Goal: Task Accomplishment & Management: Manage account settings

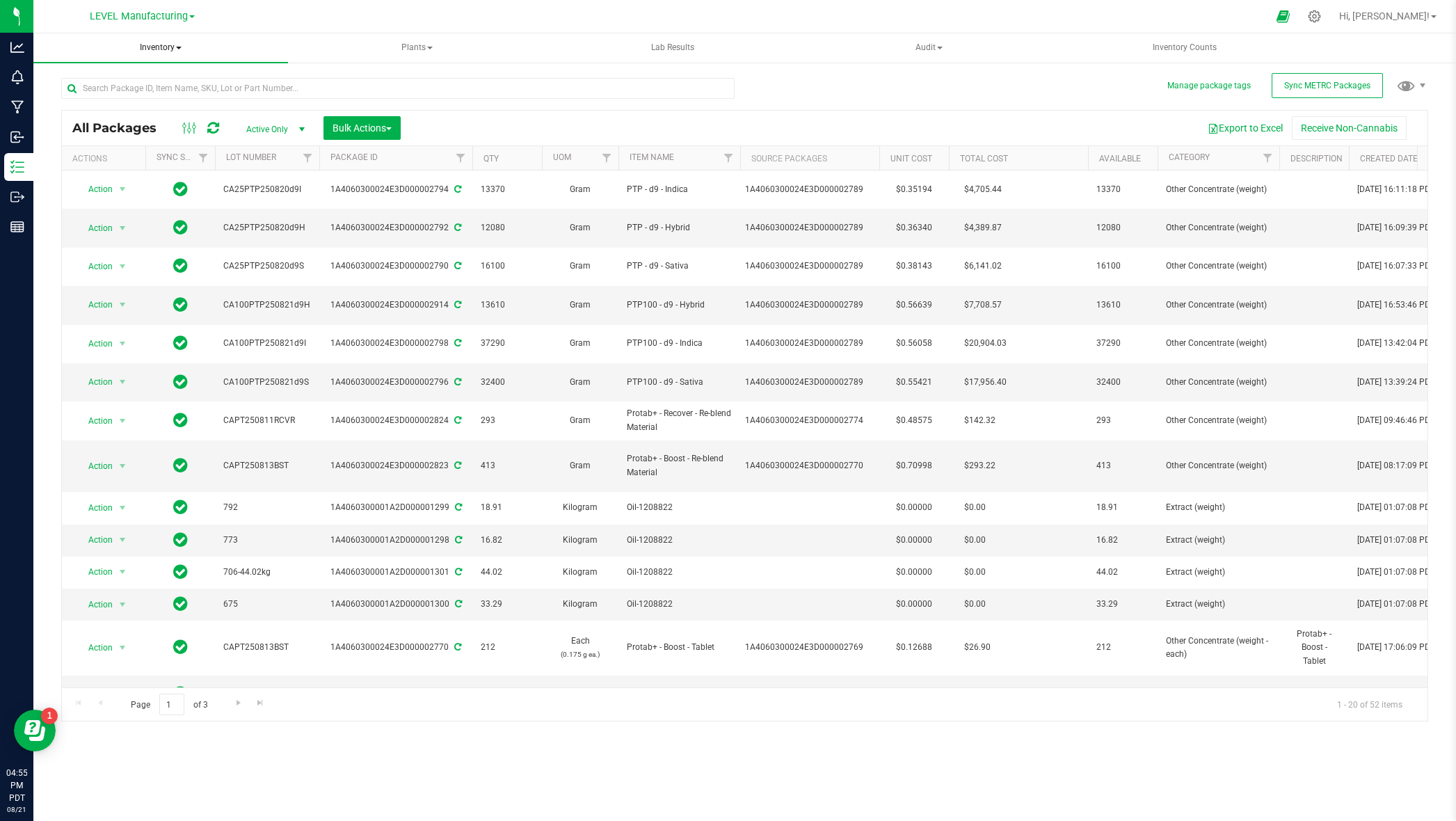
click at [153, 54] on span "Inventory" at bounding box center [160, 48] width 255 height 29
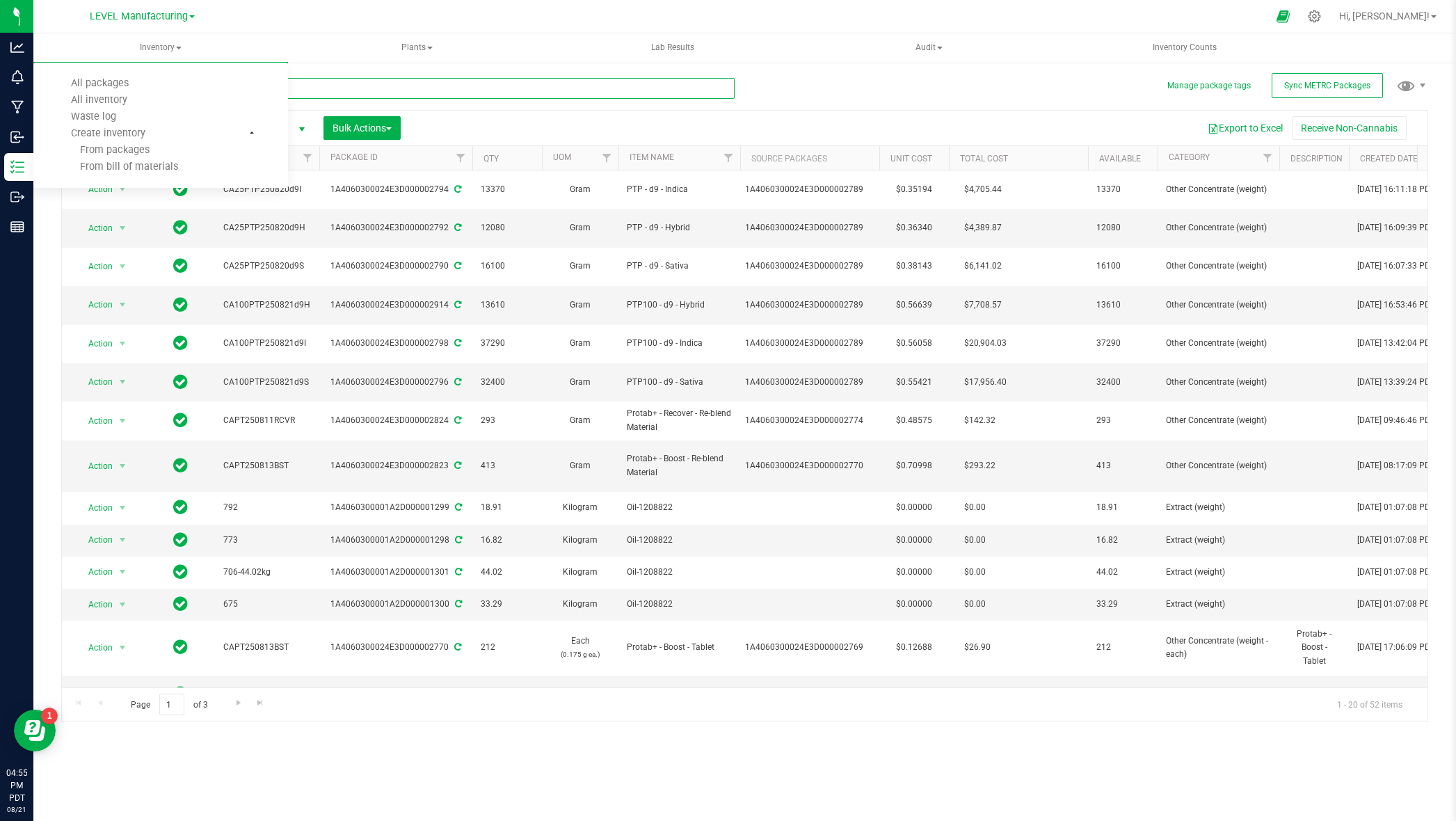
click at [386, 92] on input "text" at bounding box center [398, 88] width 674 height 21
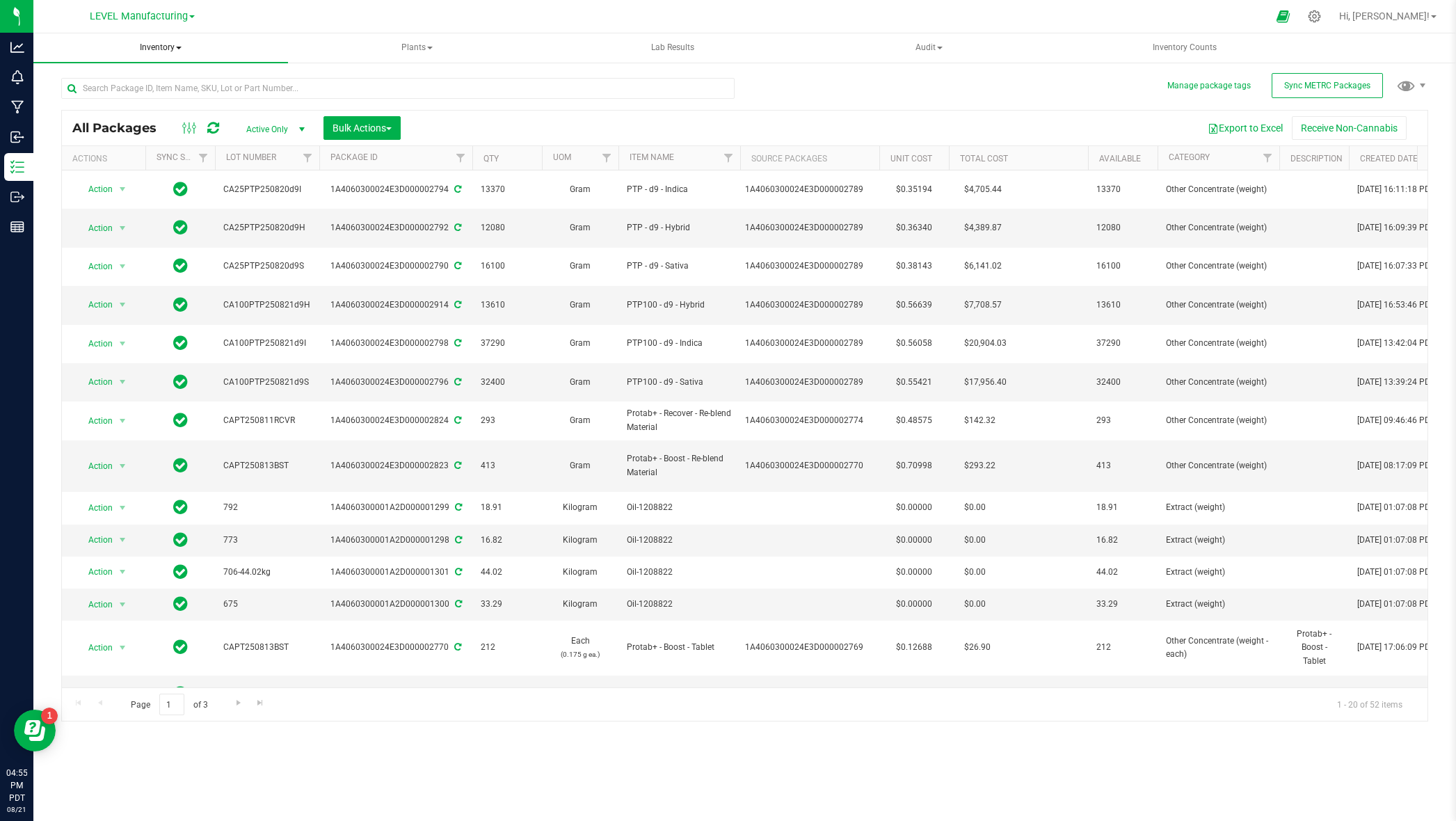
click at [185, 39] on span "Inventory" at bounding box center [160, 48] width 255 height 29
click at [159, 97] on li "All inventory" at bounding box center [160, 100] width 255 height 17
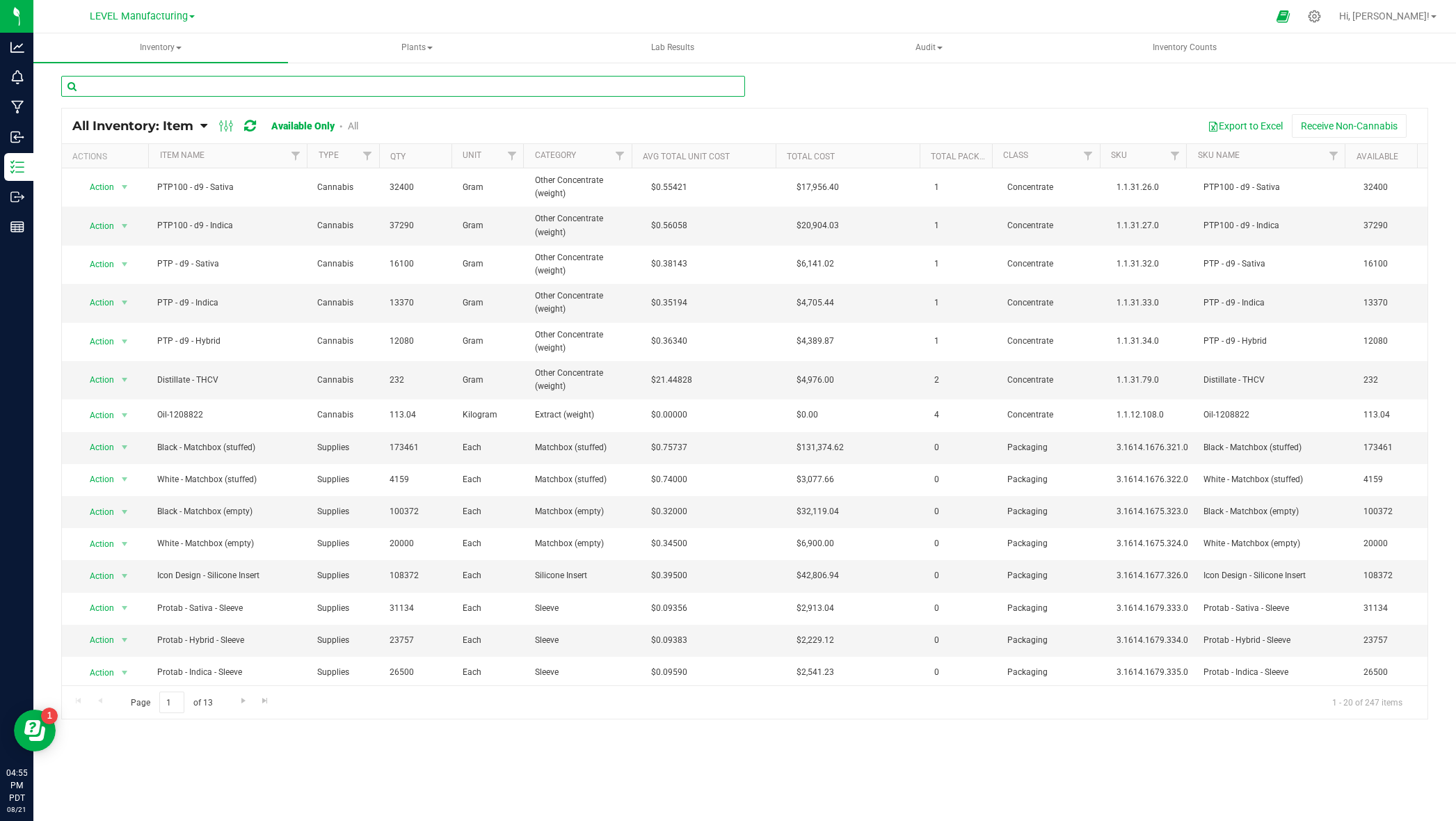
click at [224, 78] on input "text" at bounding box center [403, 87] width 684 height 21
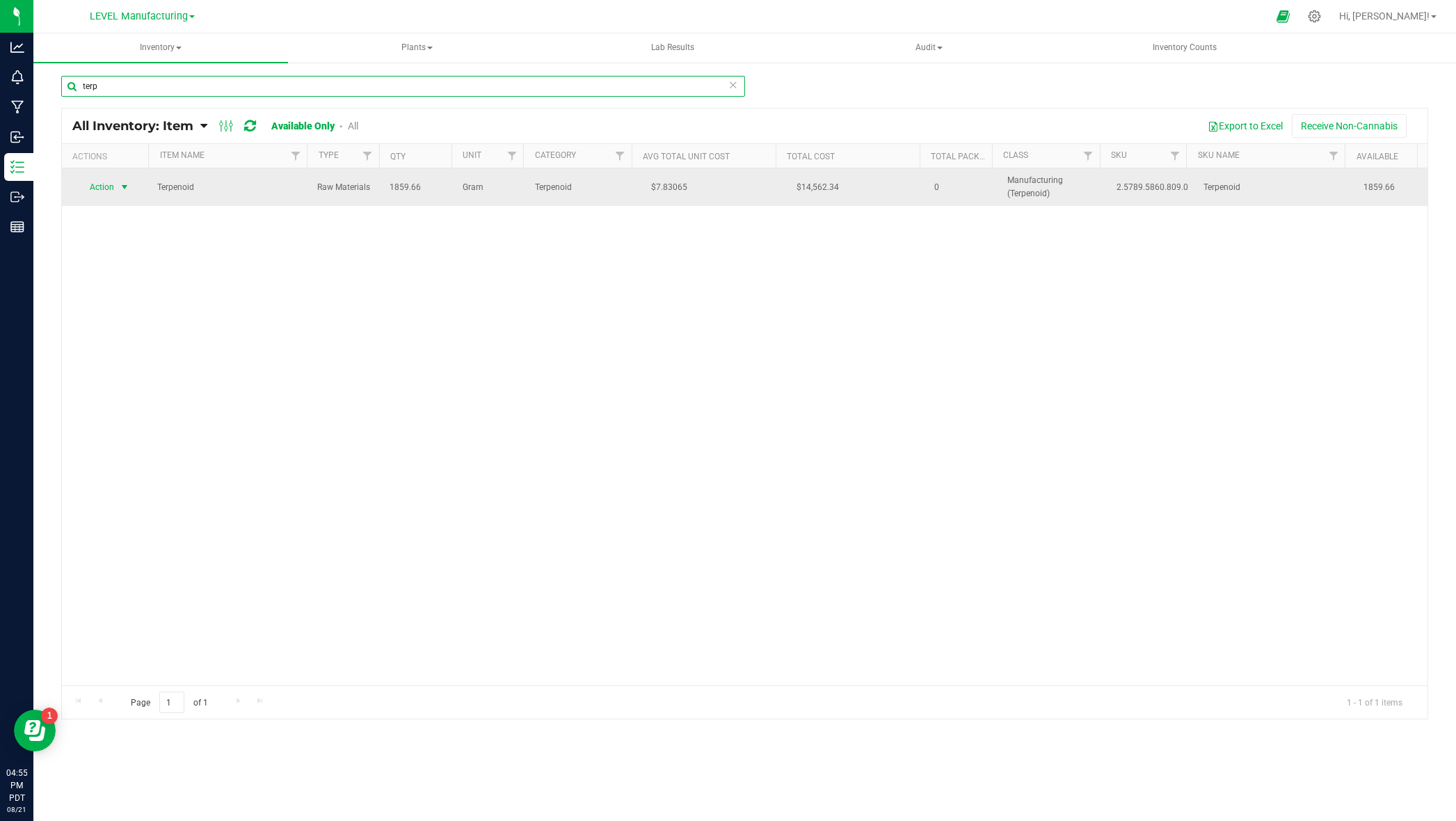
type input "terp"
click at [108, 187] on span "Action" at bounding box center [96, 187] width 37 height 19
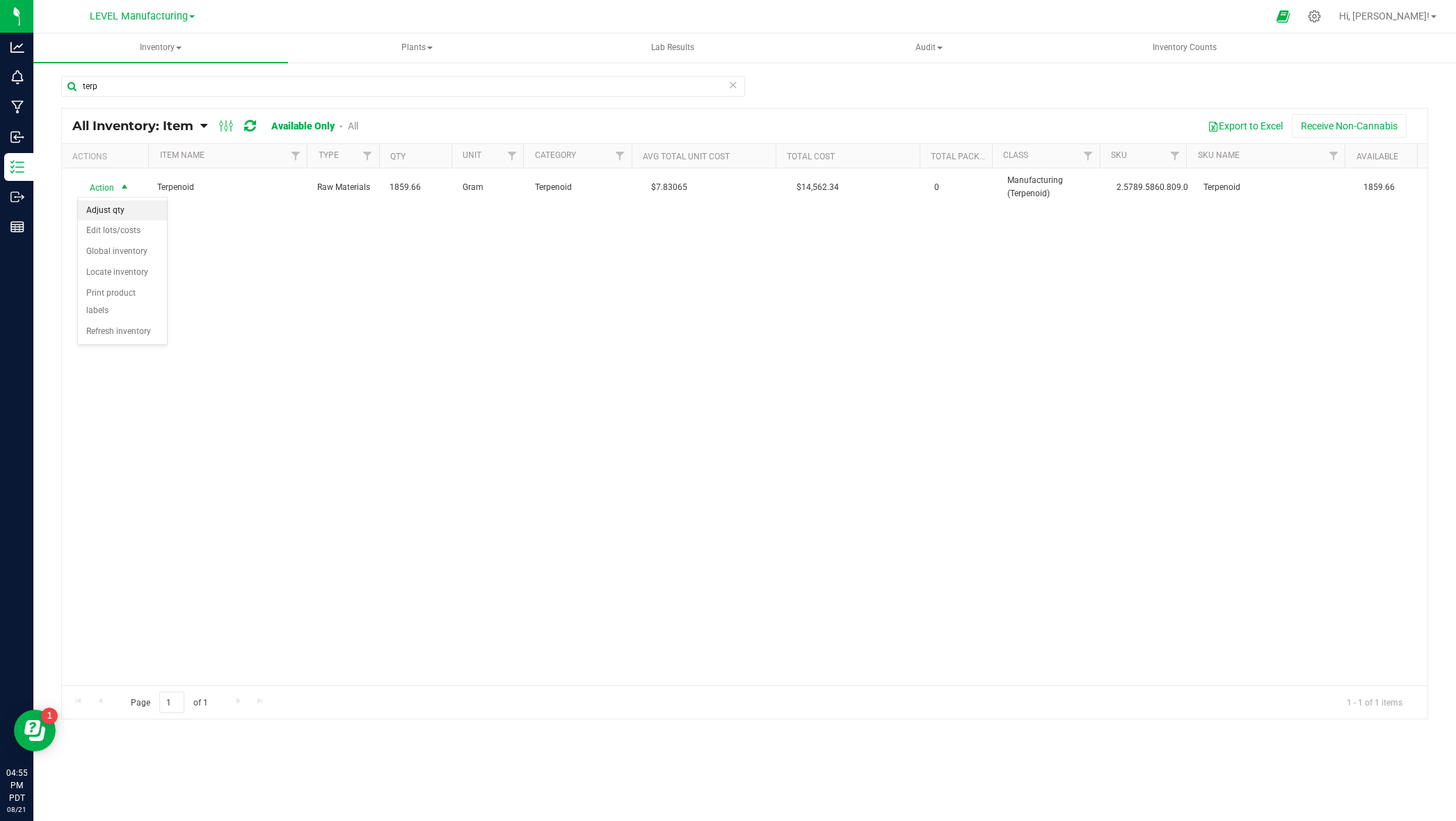
click at [142, 212] on li "Adjust qty" at bounding box center [122, 211] width 89 height 21
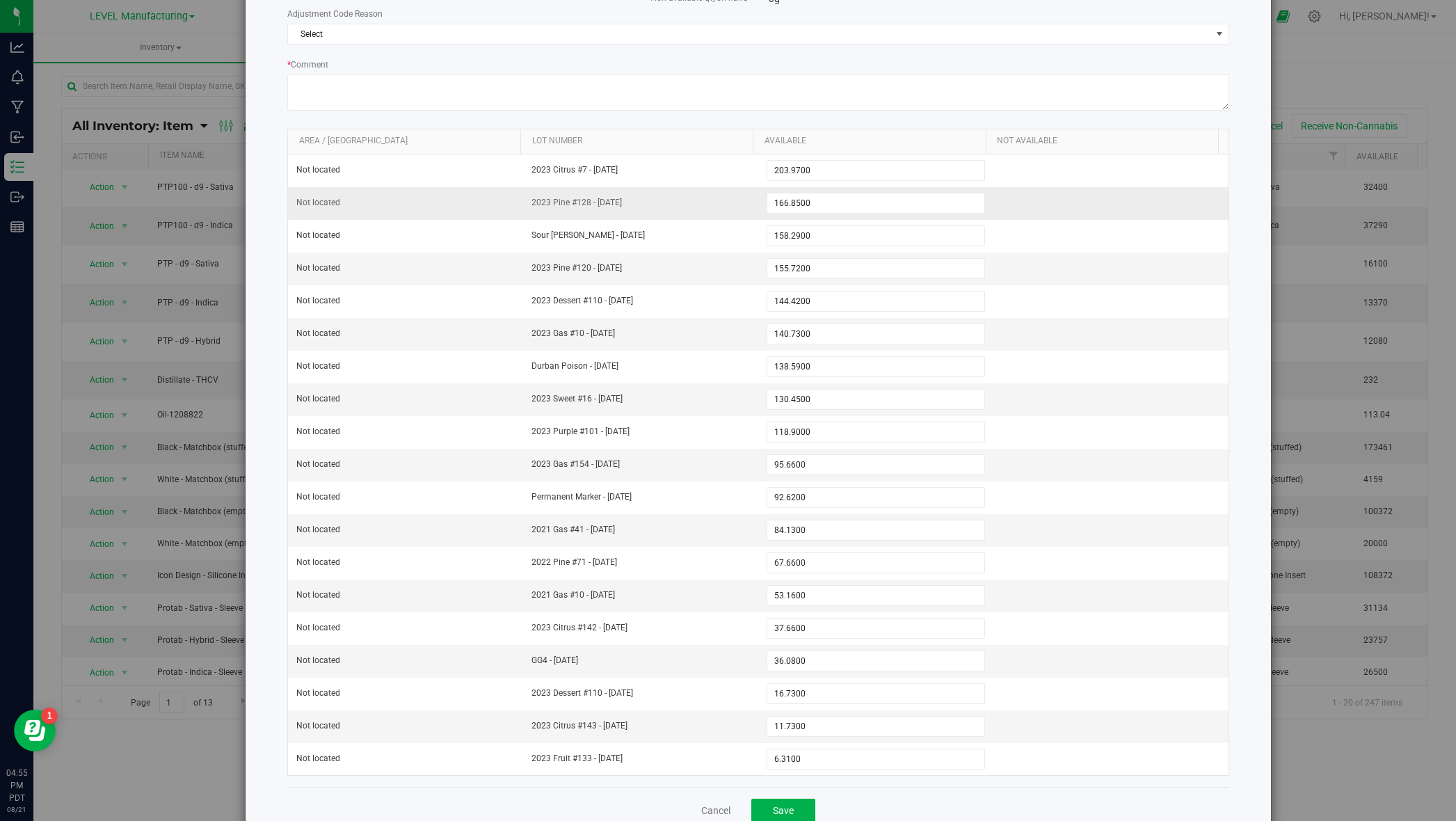
scroll to position [77, 0]
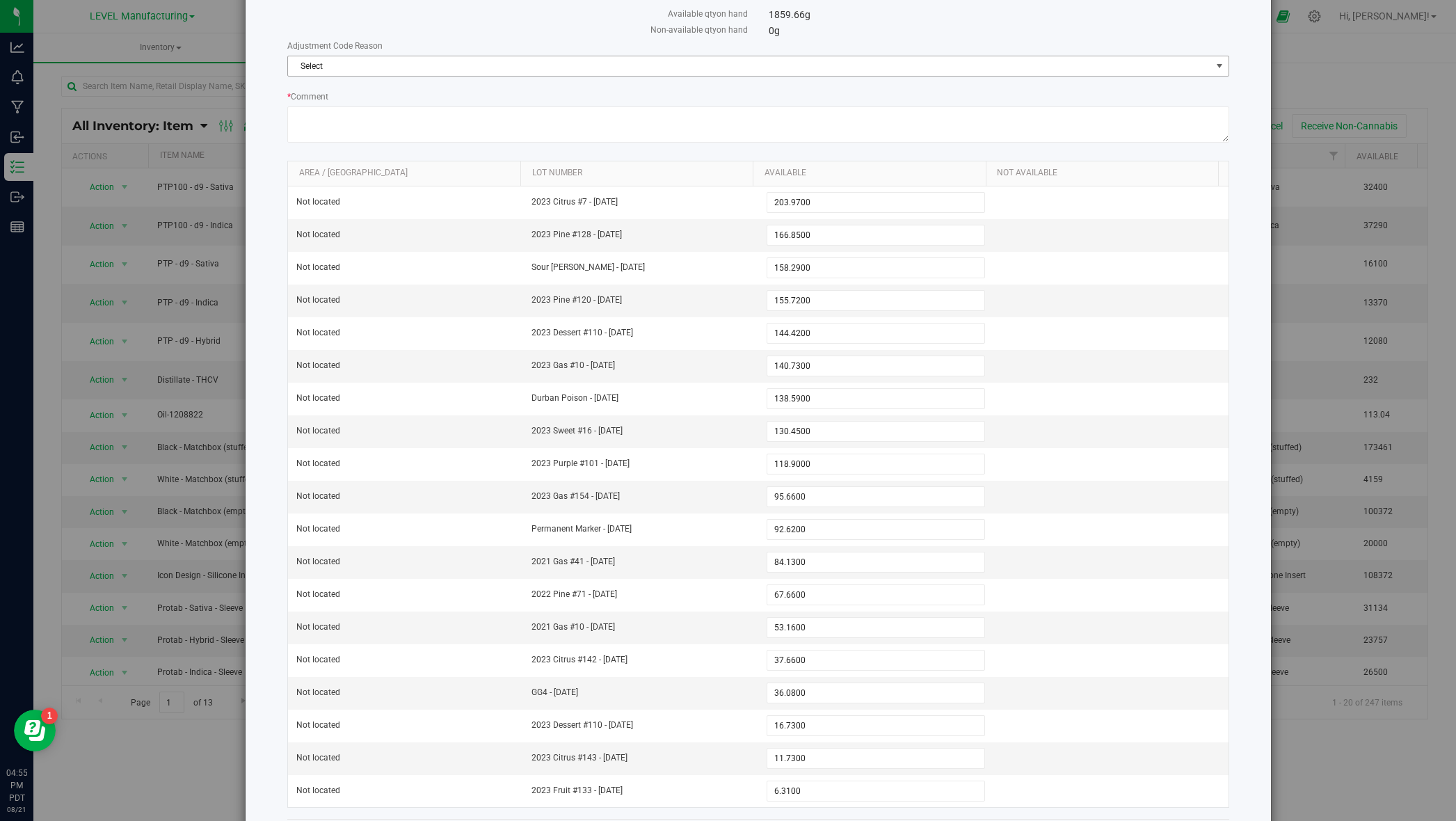
click at [499, 62] on span "Select" at bounding box center [749, 66] width 923 height 19
click at [380, 92] on li "Inventory Count" at bounding box center [752, 90] width 933 height 21
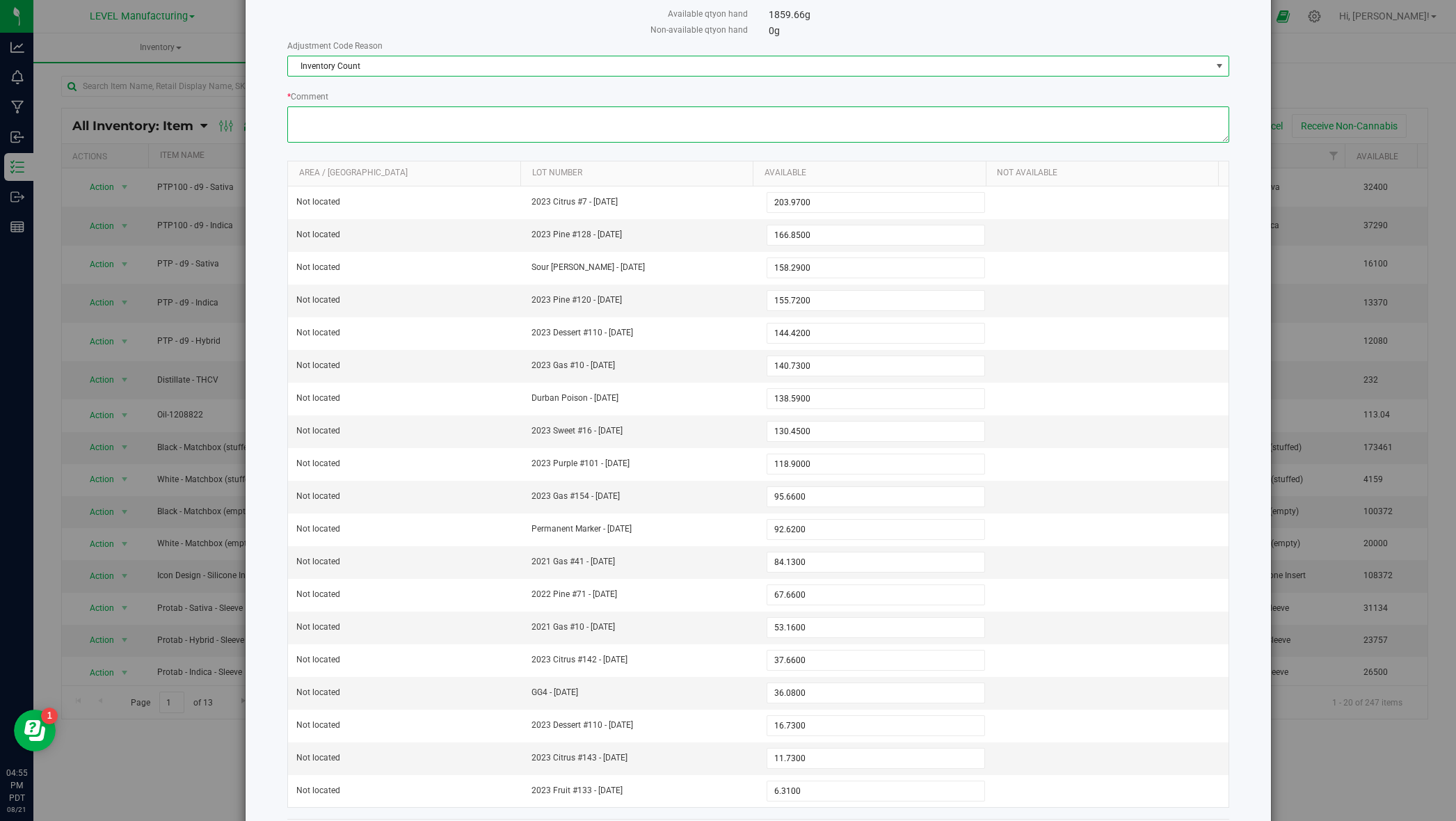
click at [368, 138] on textarea "* Comment" at bounding box center [758, 125] width 942 height 36
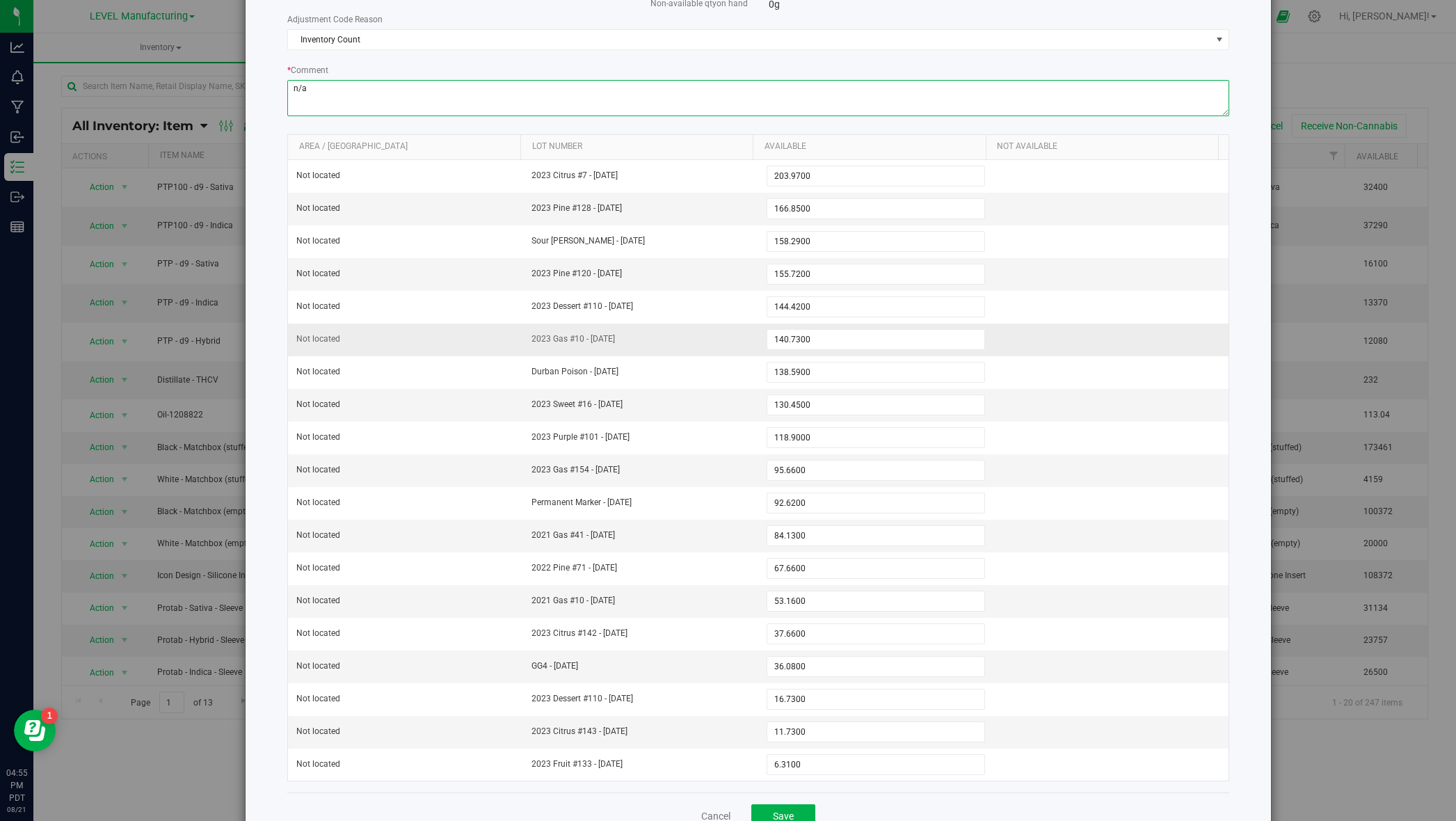
scroll to position [143, 0]
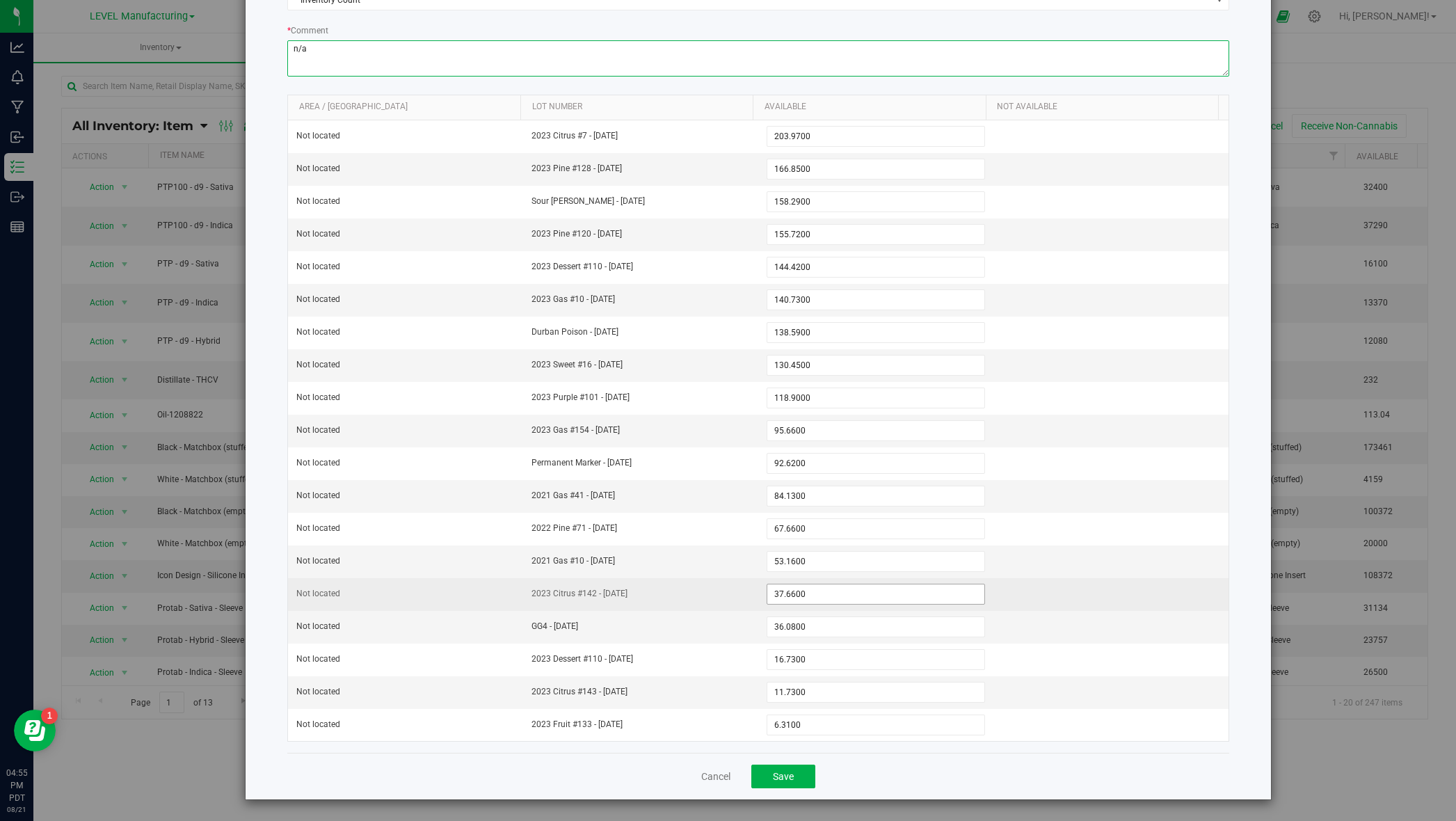
type textarea "n/a"
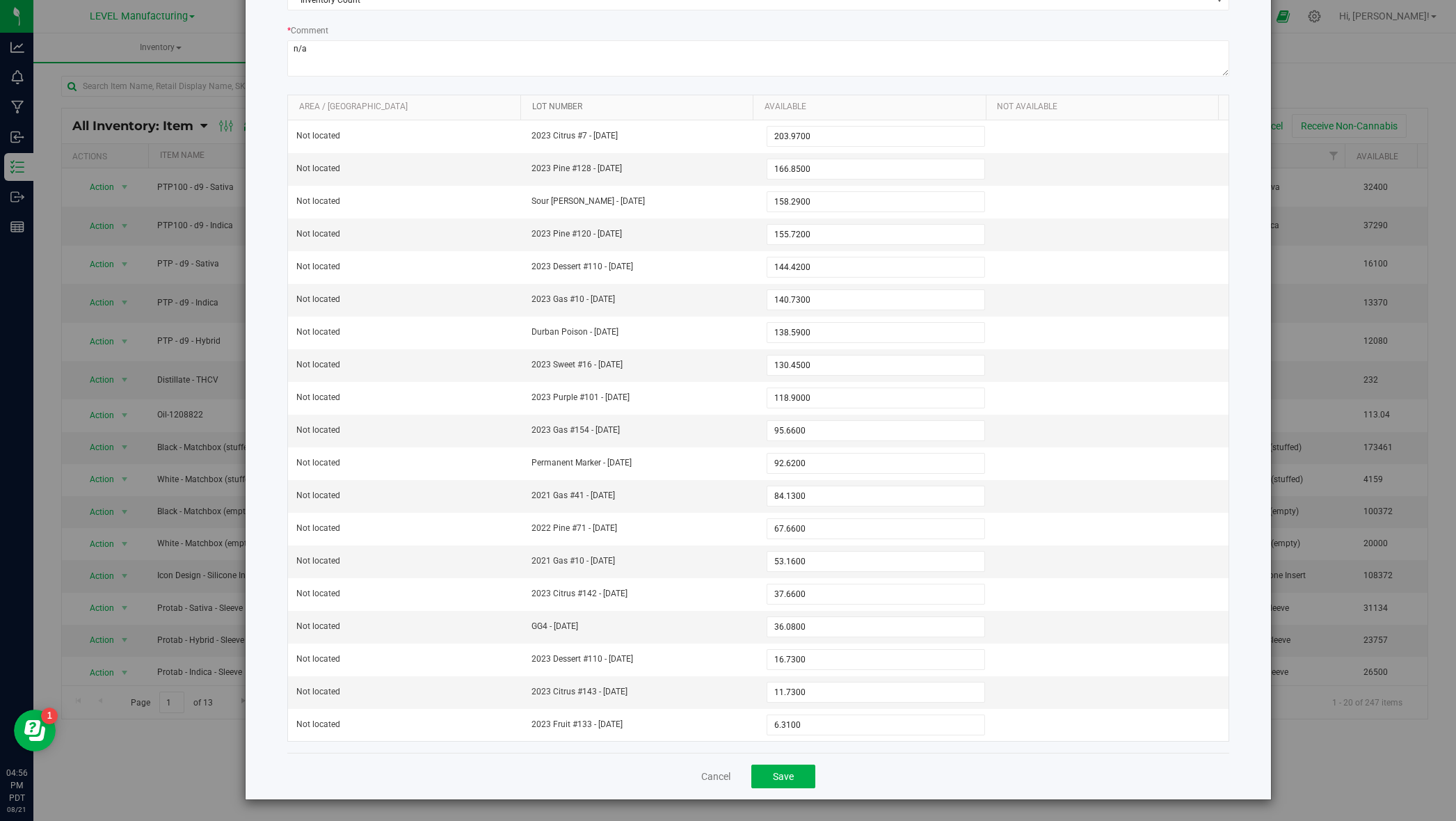
click at [659, 102] on link "Lot Number" at bounding box center [640, 108] width 216 height 11
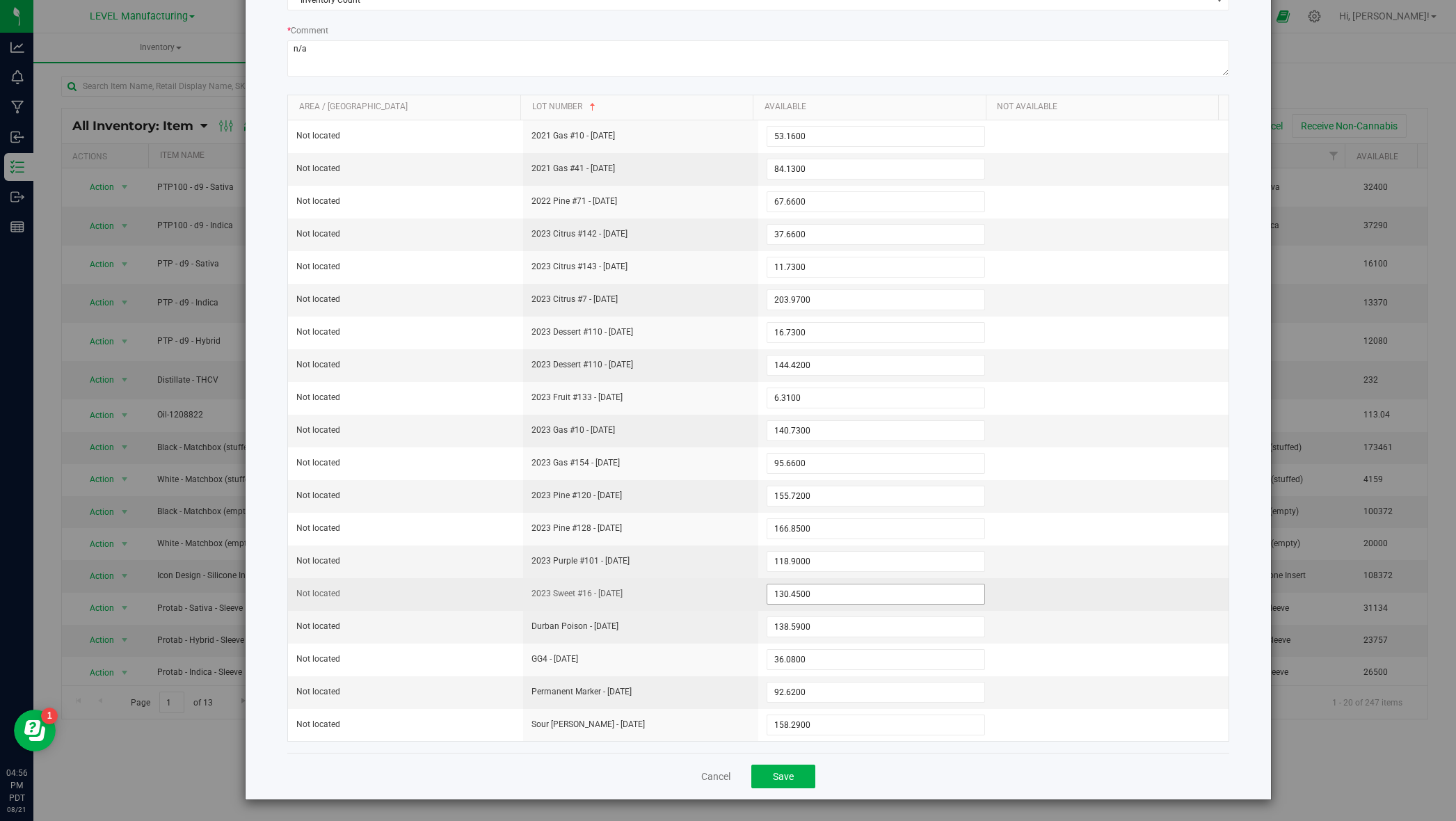
click at [866, 594] on span "130.4500 130.45" at bounding box center [876, 595] width 218 height 21
paste input "29"
drag, startPoint x: 849, startPoint y: 595, endPoint x: 723, endPoint y: 593, distance: 126.0
click at [724, 593] on tr "Not located 2023 Sweet #16 - [DATE] 130.4500 130.4529" at bounding box center [758, 595] width 941 height 32
paste input "29.32"
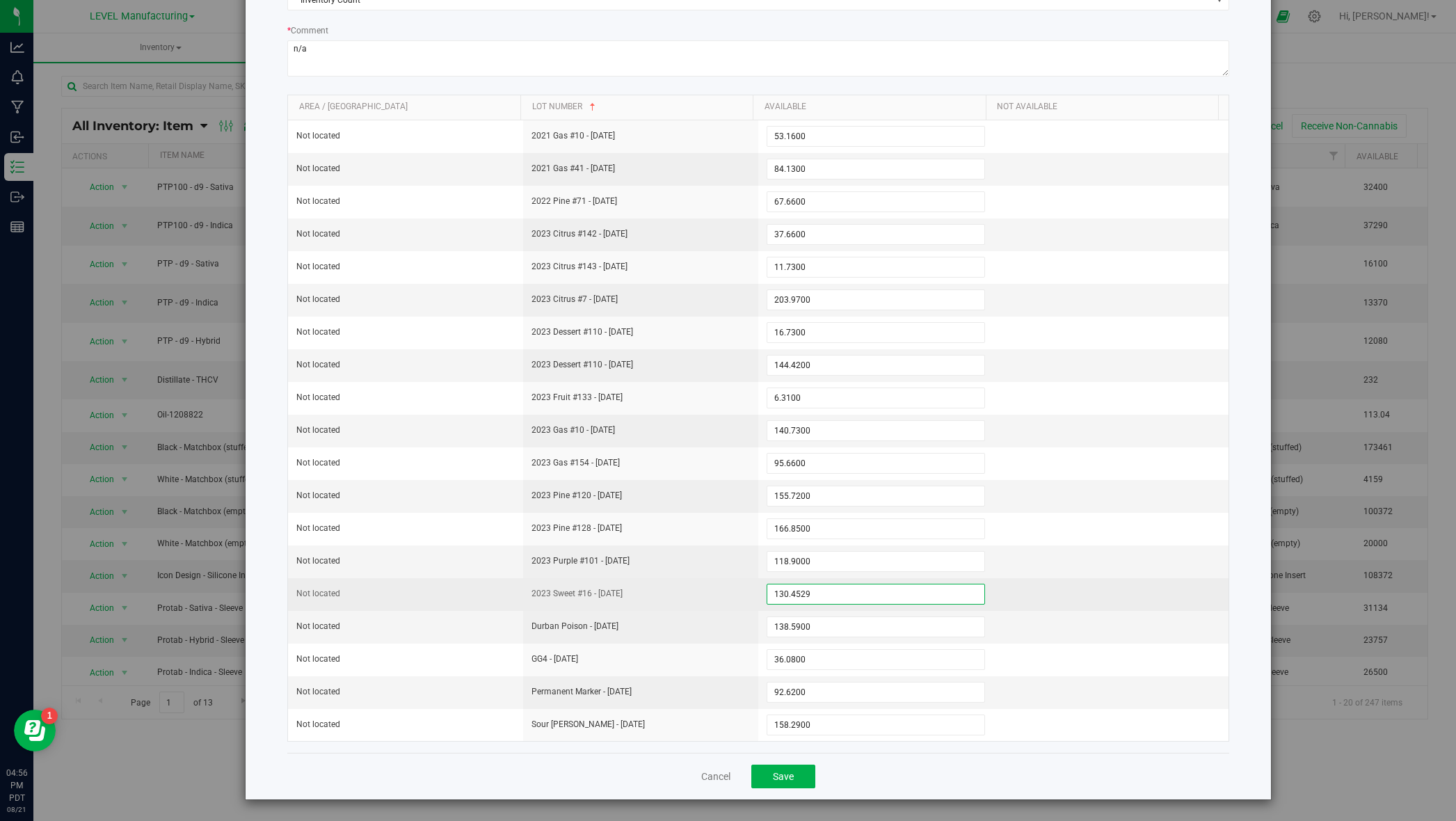
paste input "29.32"
type input "29.32"
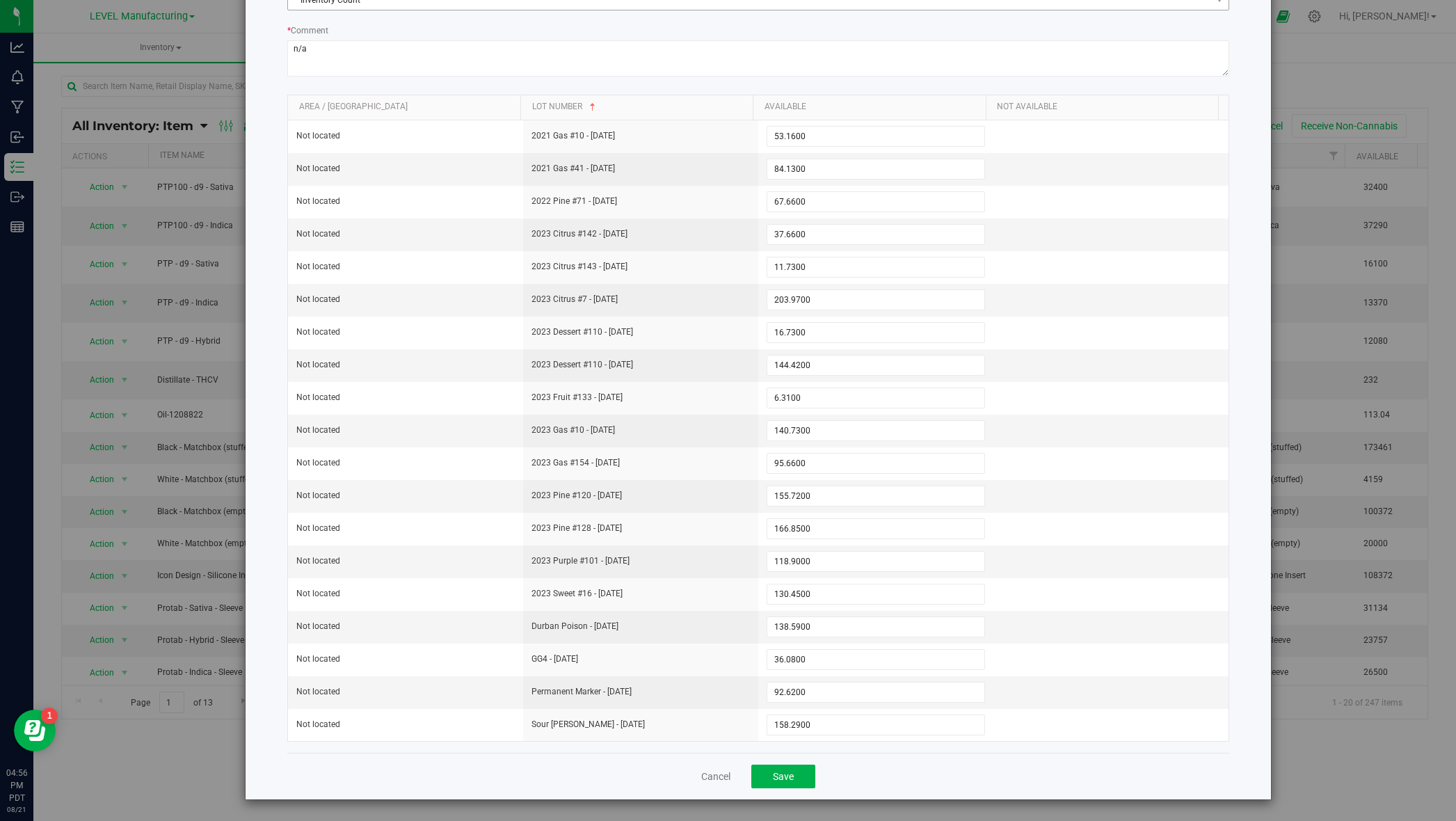
type input "29.3200"
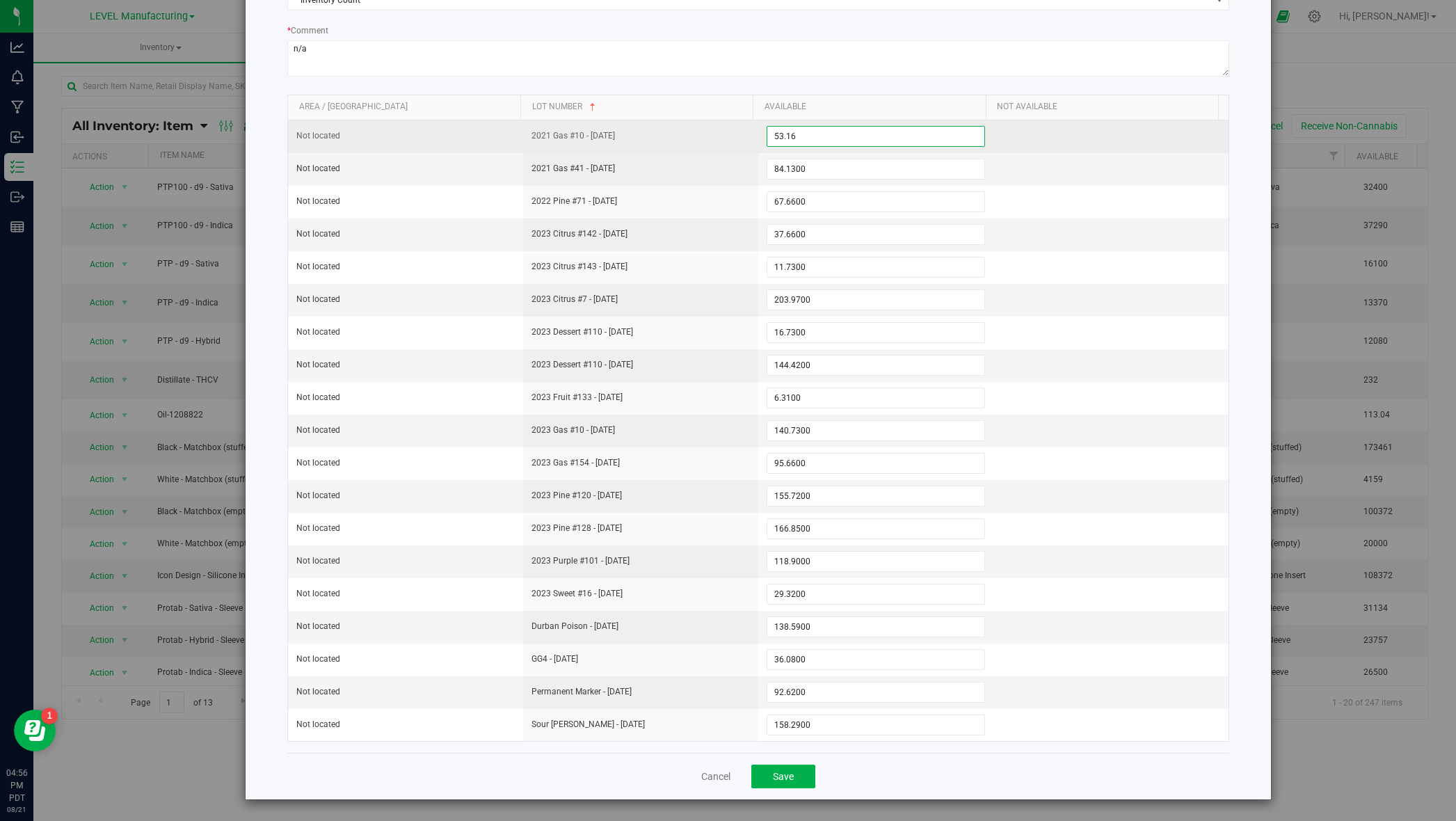
click at [882, 137] on span "53.1600 53.16" at bounding box center [876, 137] width 218 height 21
paste input "4"
paste input "4.8"
type input "4.84"
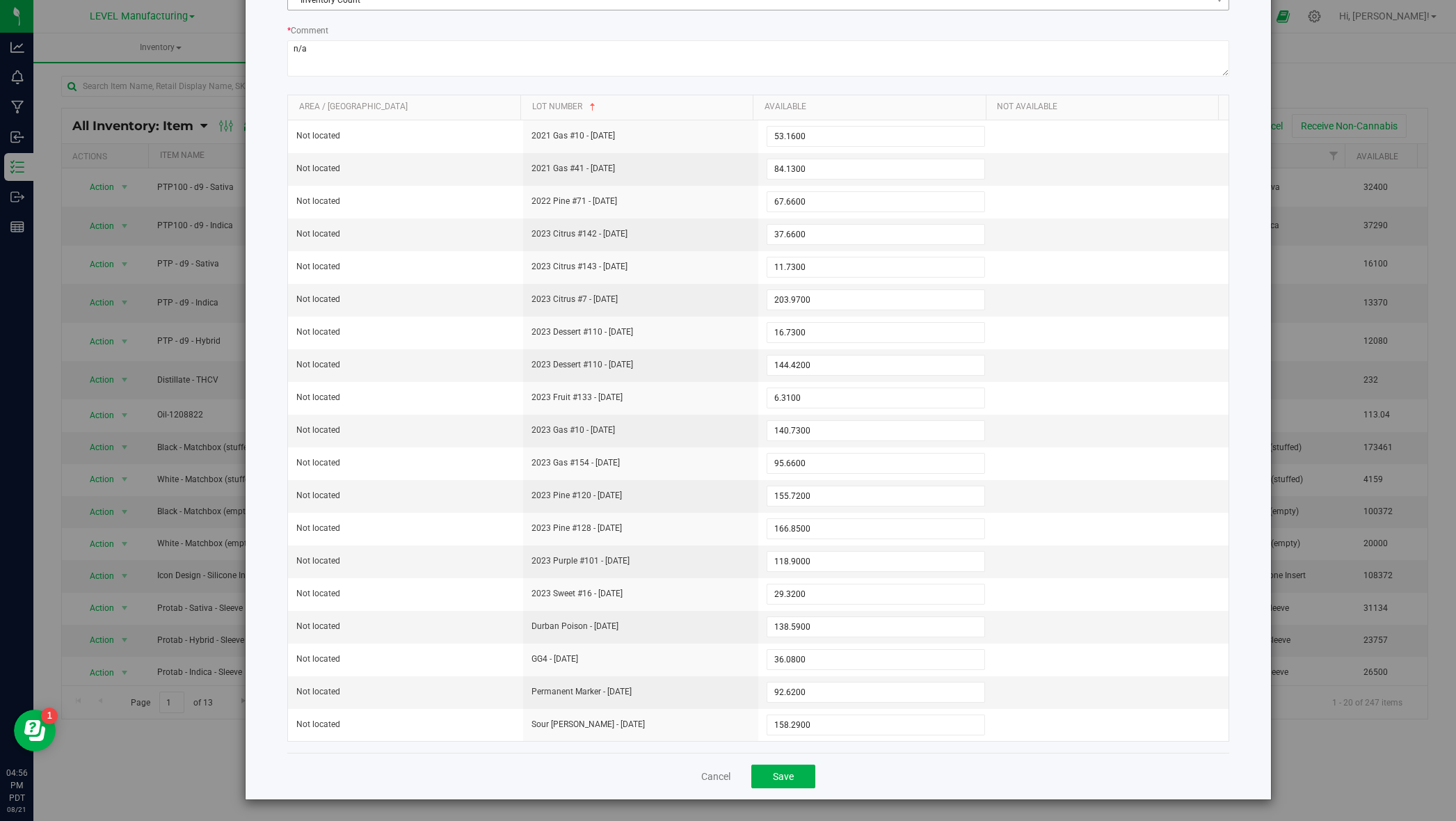
type input "4.8400"
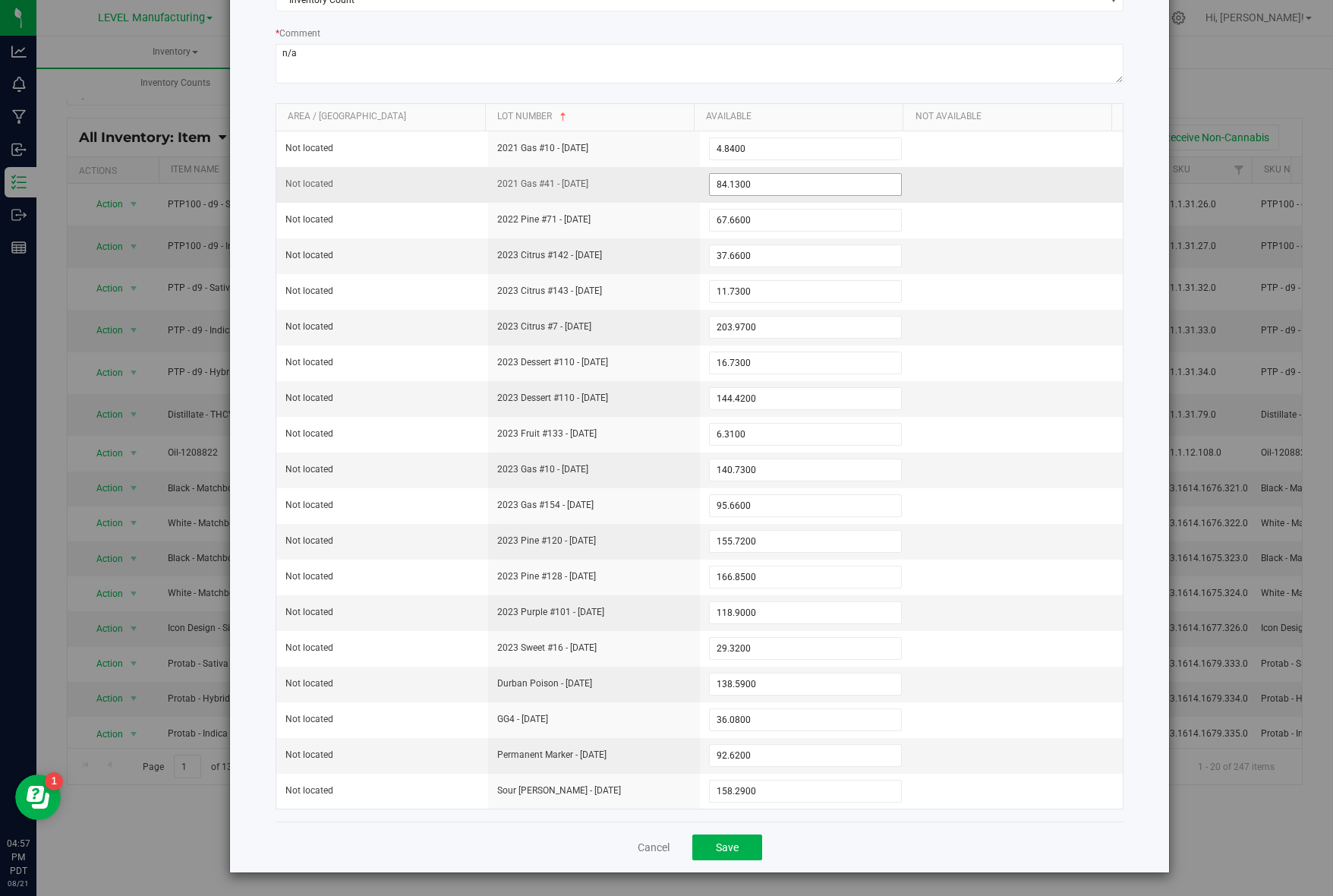
click at [776, 186] on span "84.1300 84.13" at bounding box center [805, 184] width 193 height 23
paste input "26.8"
type input "26.83"
type input "26.8300"
click at [746, 398] on span "144.4200 144.42" at bounding box center [805, 399] width 193 height 23
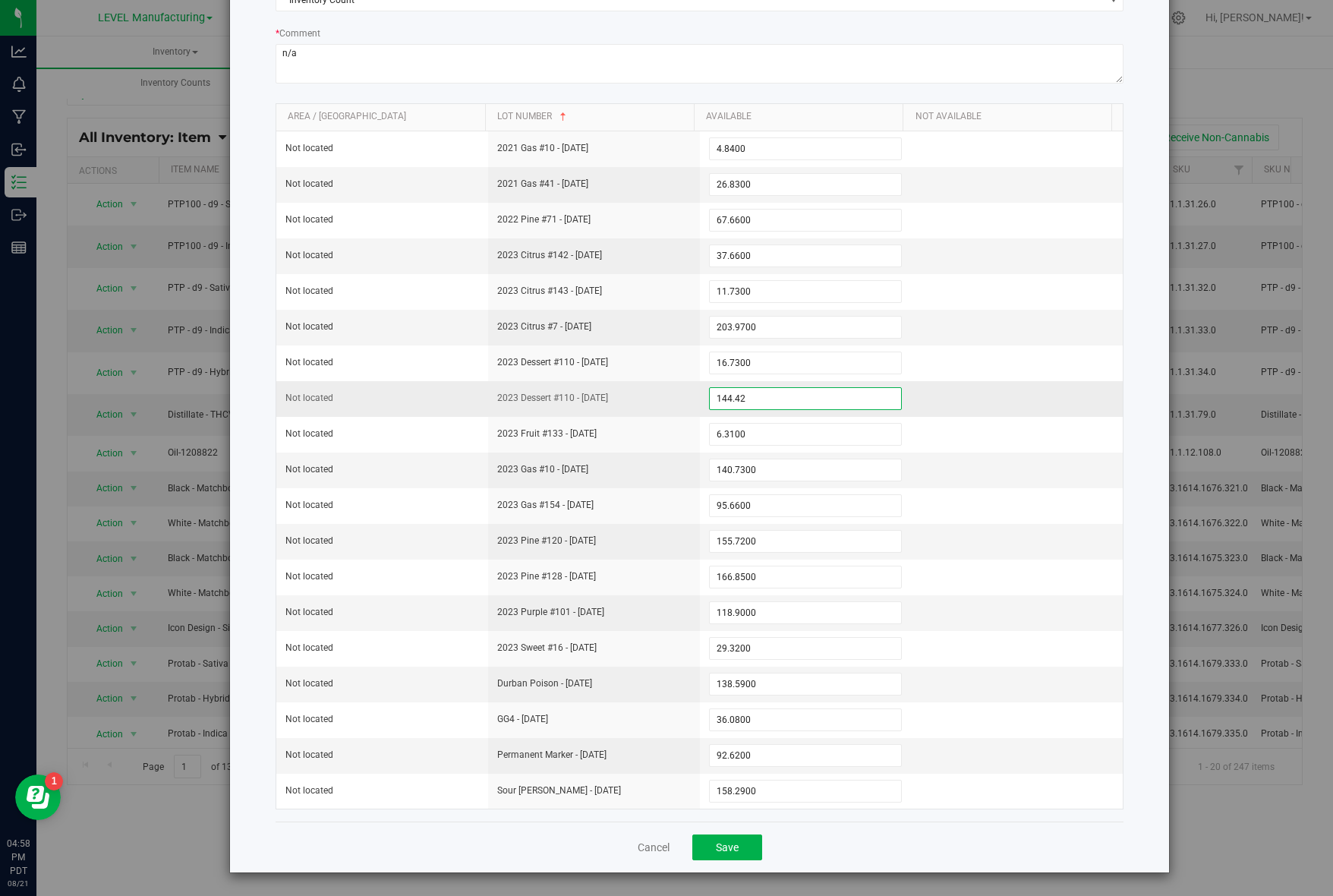
paste input "59.97"
type input "159.97"
type input "159.9700"
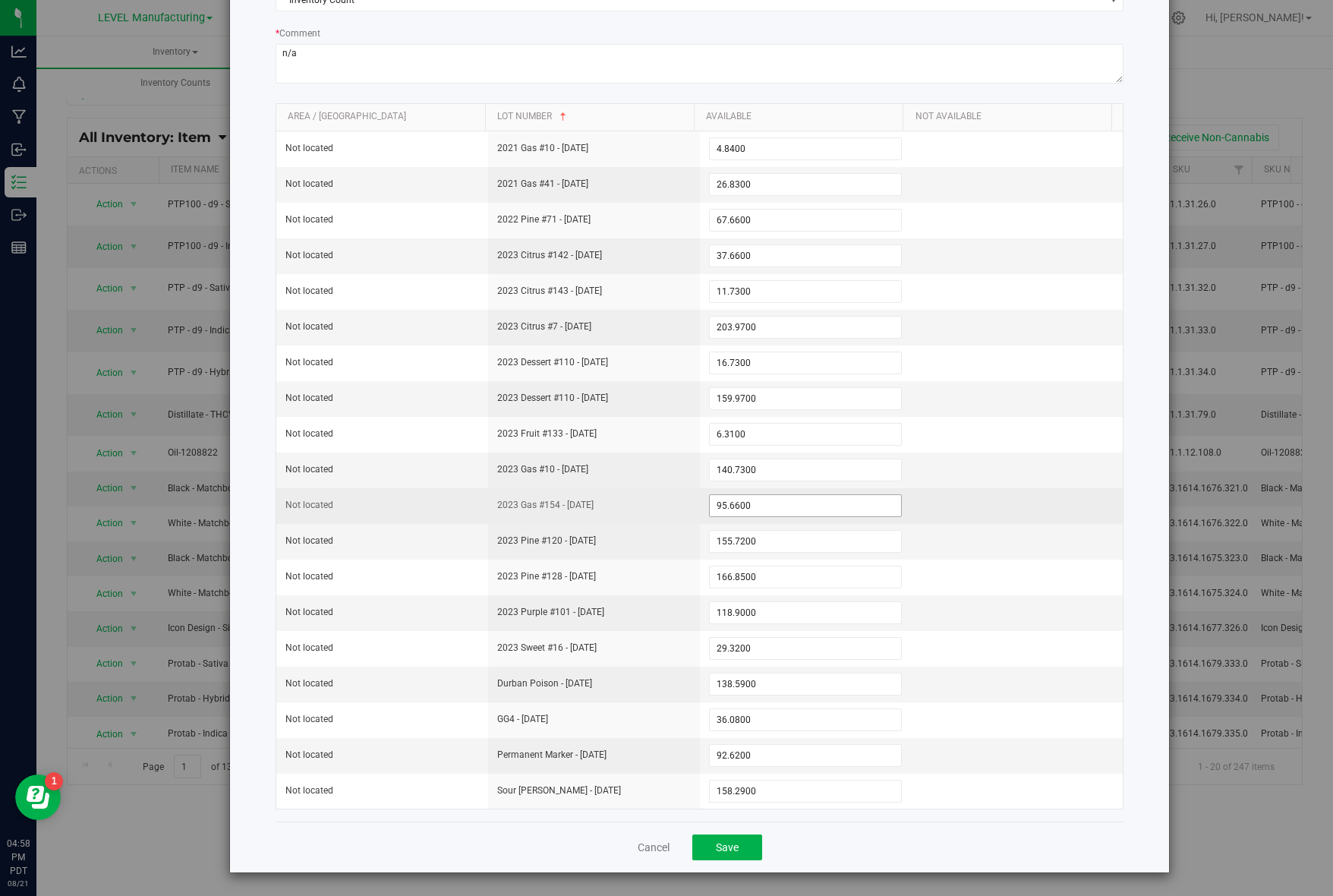
click at [757, 510] on span "95.6600 95.66" at bounding box center [805, 506] width 193 height 23
paste input "36.65"
type input "36.65"
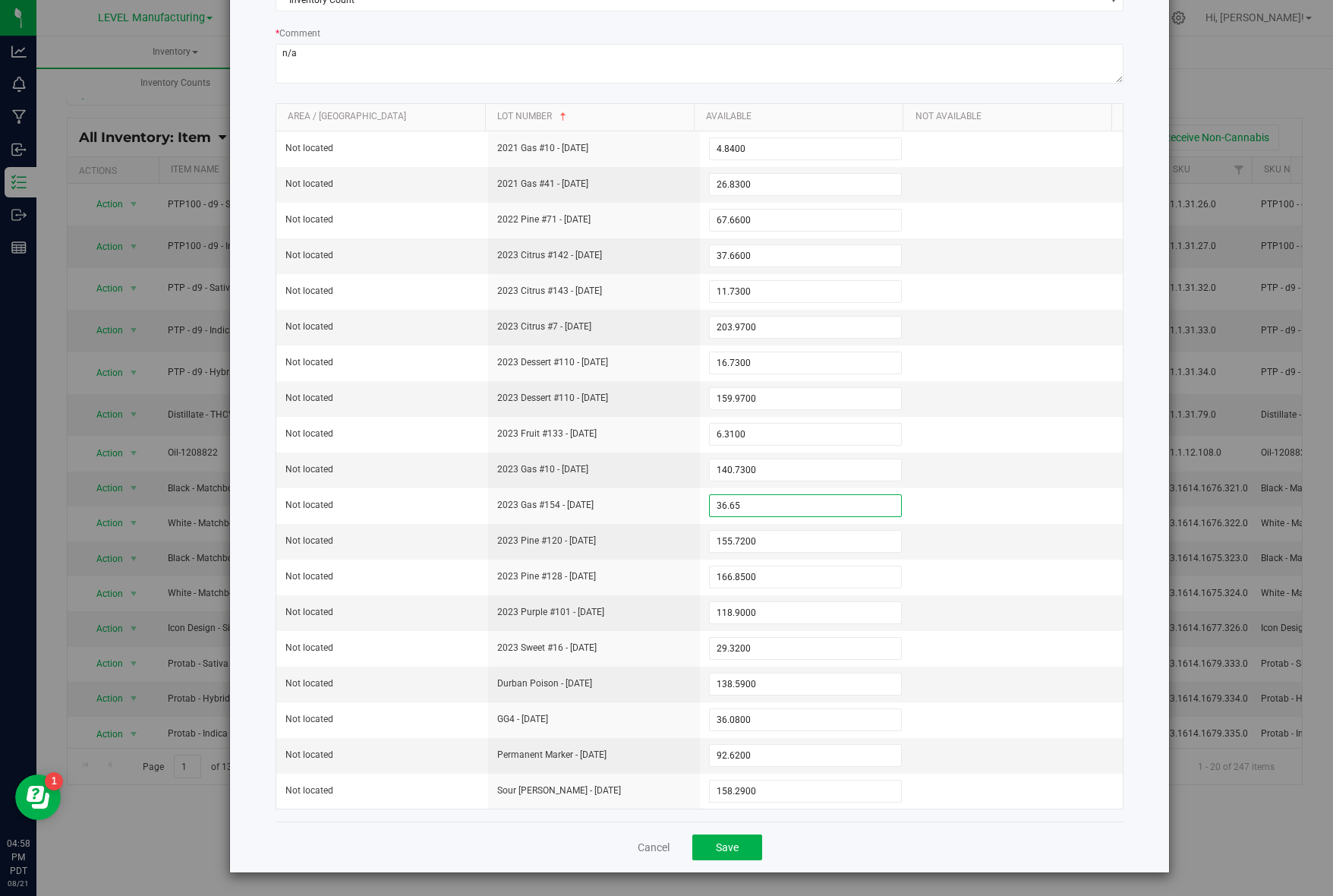
type input "36.6500"
click at [766, 610] on span "118.9000 118.9" at bounding box center [805, 613] width 193 height 23
paste input "46.25"
type input "46.25"
type input "46.2500"
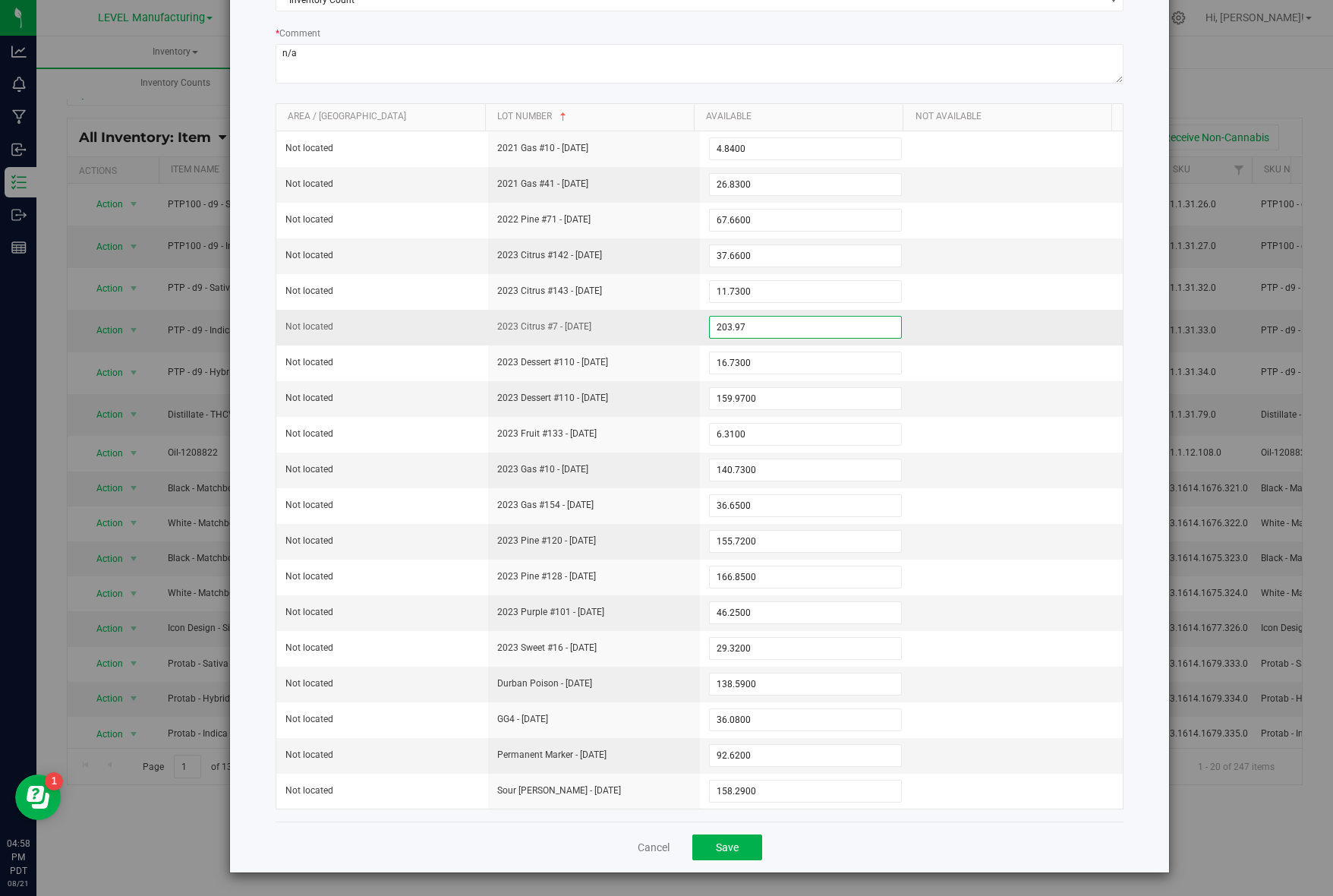
click at [757, 327] on span "203.9700 203.97" at bounding box center [805, 328] width 193 height 23
paste input "20.0"
type input "220.07"
type input "220.0700"
click at [758, 544] on span "155.7200 155.72" at bounding box center [805, 541] width 193 height 23
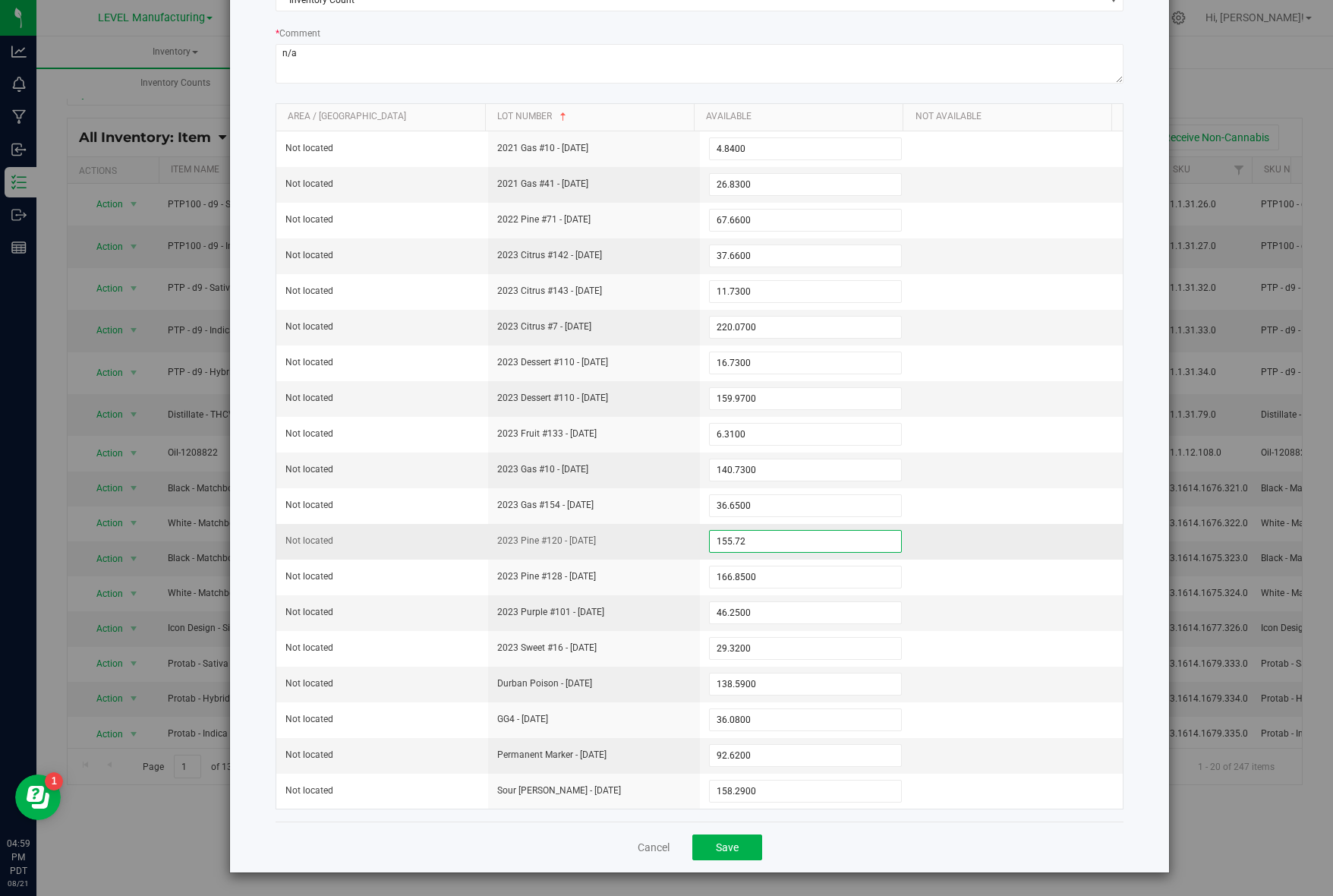
paste input "99.35"
type input "99.35"
type input "99.3500"
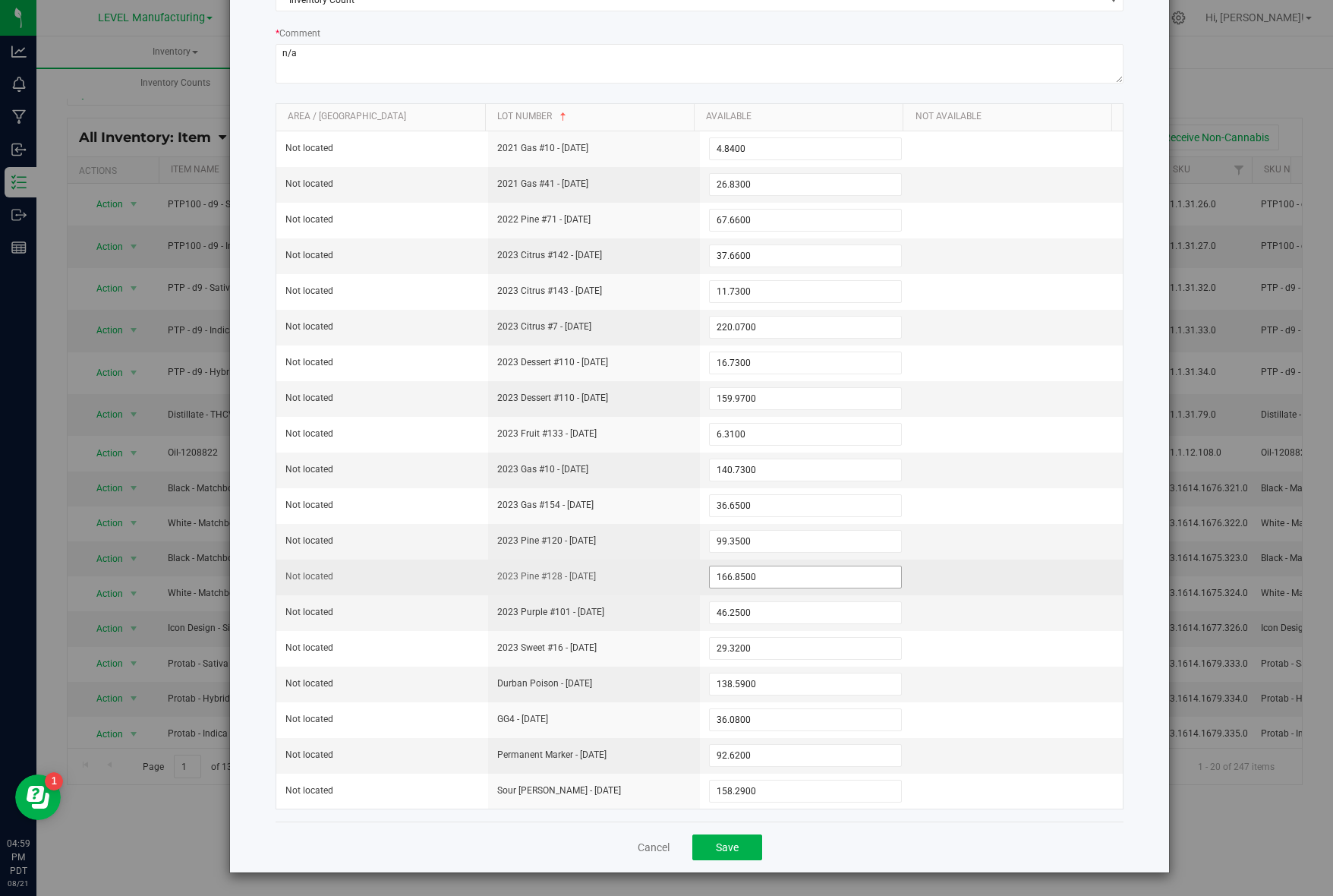
click at [771, 578] on span "166.8500 166.85" at bounding box center [805, 577] width 193 height 23
paste input "15.63"
type input "115.63"
type input "115.6300"
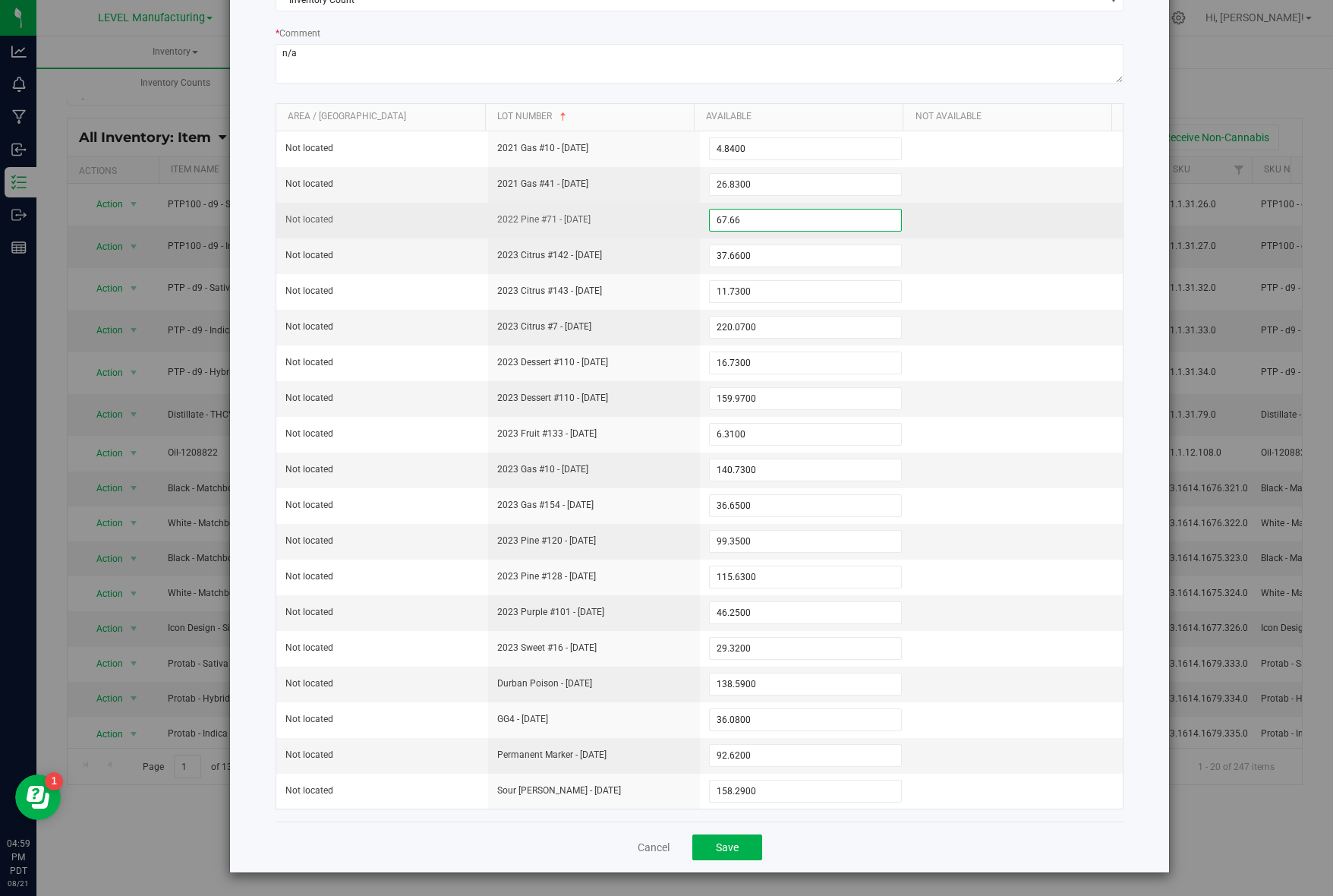
click at [818, 219] on span "67.6600 67.66" at bounding box center [805, 221] width 193 height 23
paste input "84.8"
type input "84.86"
type input "84.8600"
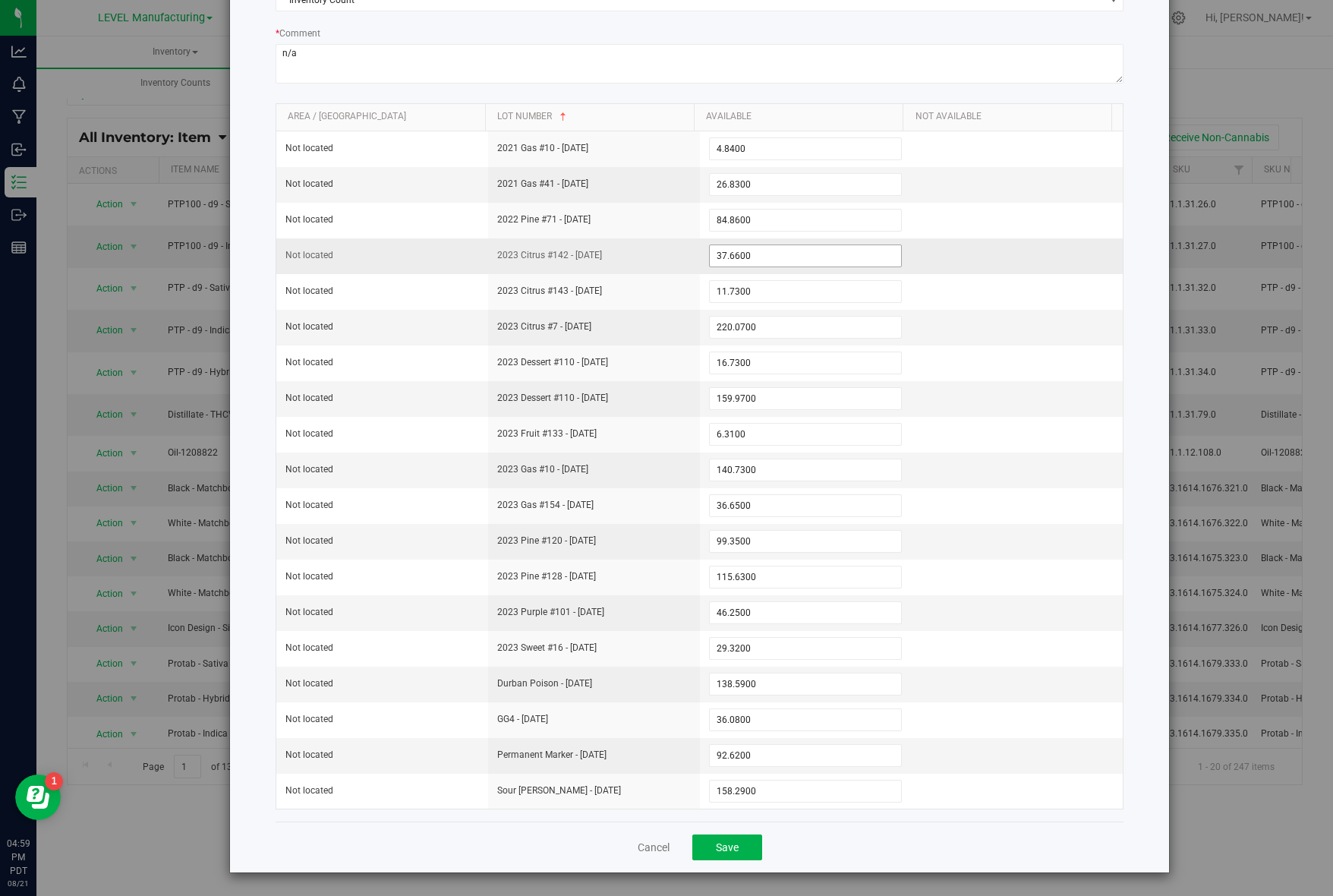
click at [772, 254] on span "37.6600 37.66" at bounding box center [805, 256] width 193 height 23
paste input "68.84"
type input "68.84"
type input "68.8400"
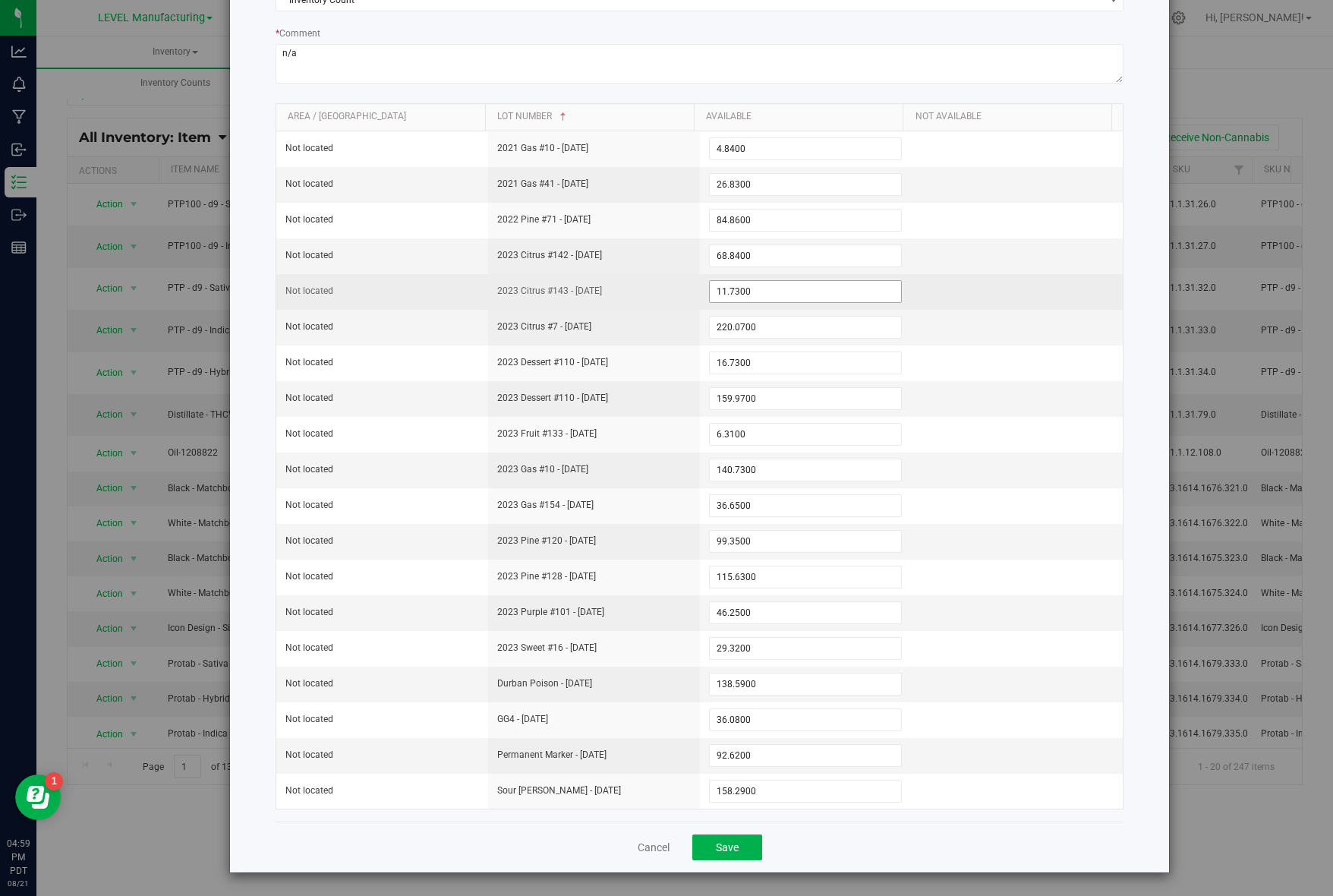
click at [762, 290] on span "11.7300 11.73" at bounding box center [805, 291] width 193 height 23
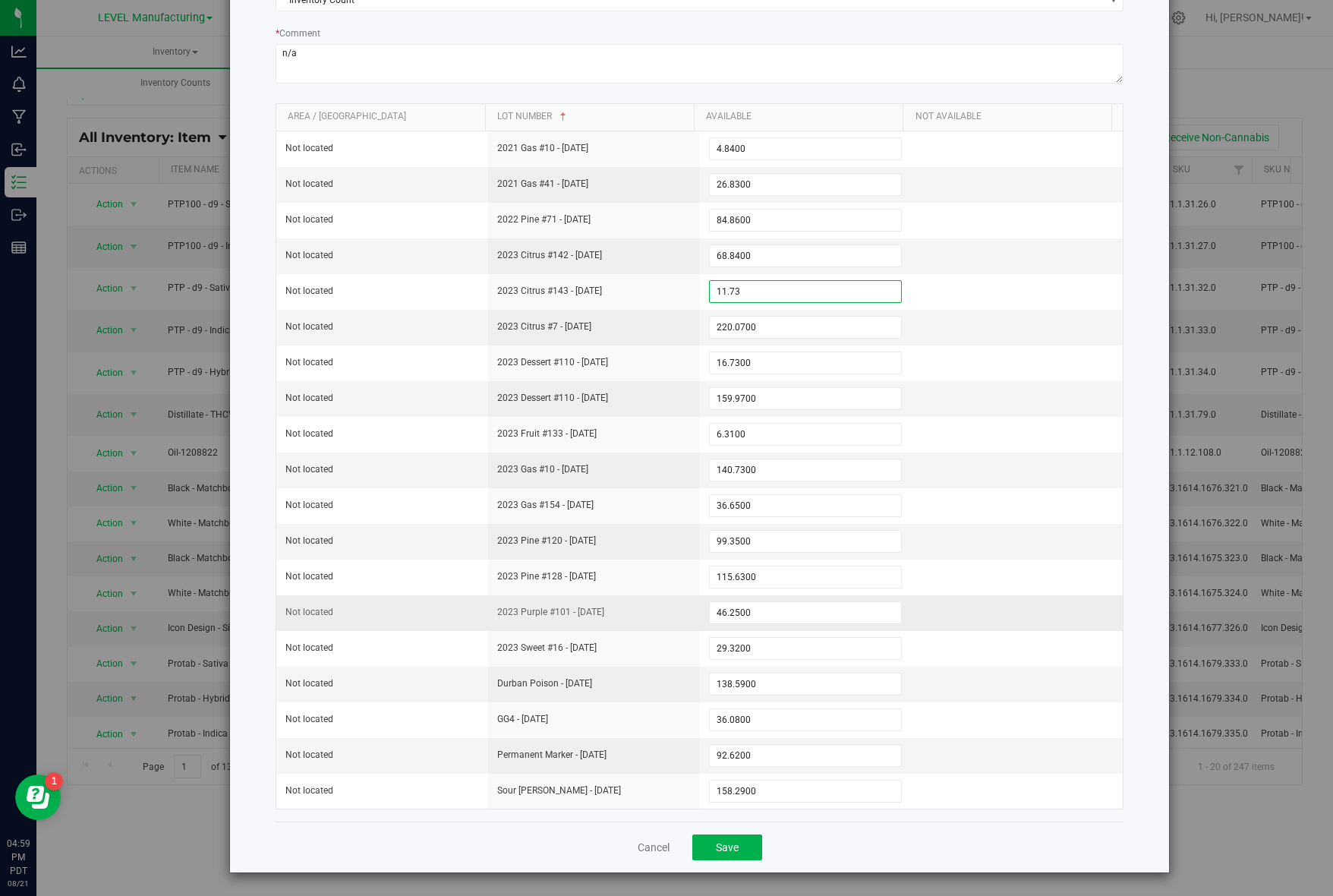
paste input "42.0"
type input "42.03"
type input "42.0300"
click at [734, 870] on div "Cancel Save" at bounding box center [700, 847] width 849 height 51
click at [726, 843] on span "Save" at bounding box center [727, 847] width 23 height 12
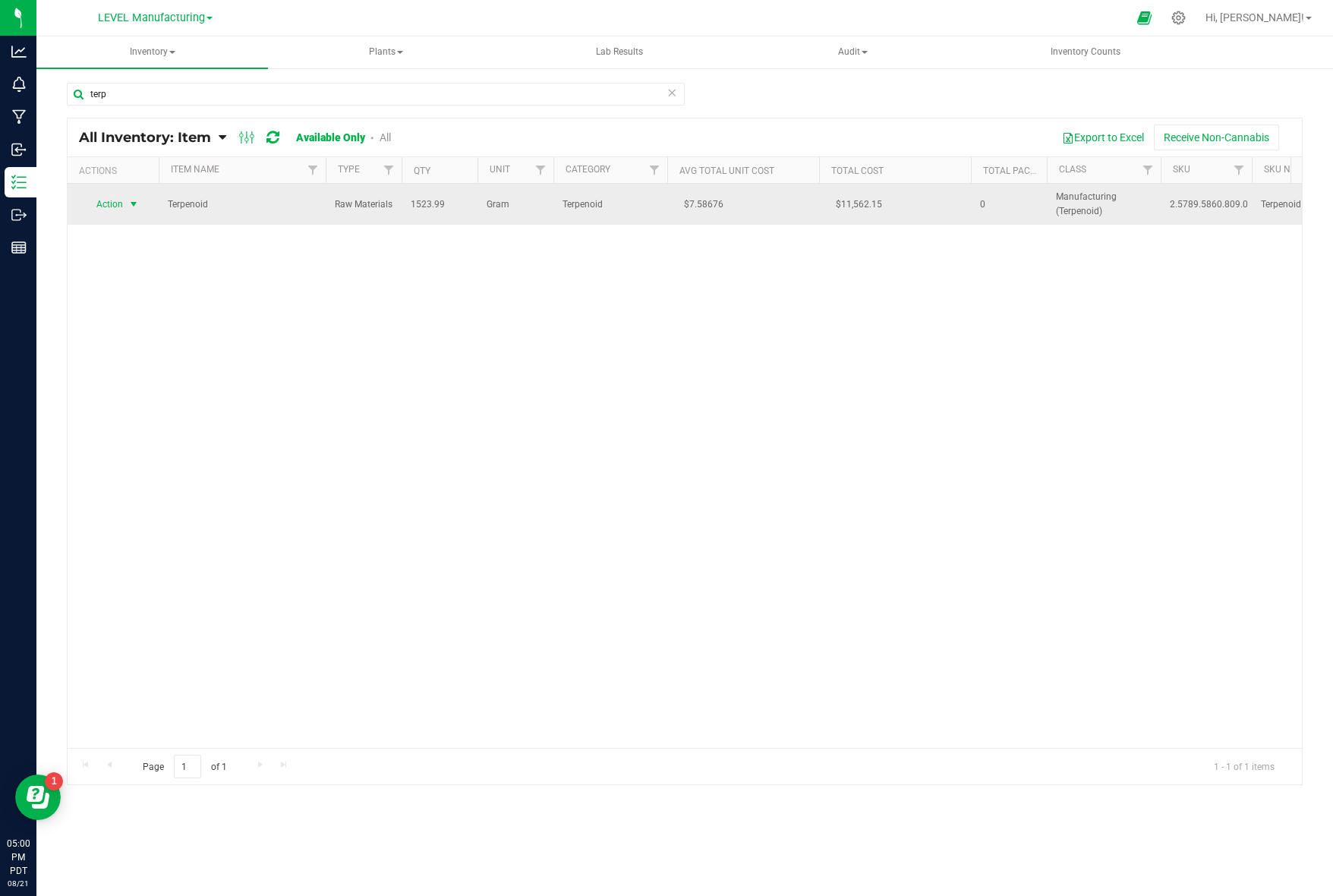
click at [117, 206] on span "Action" at bounding box center [103, 204] width 41 height 21
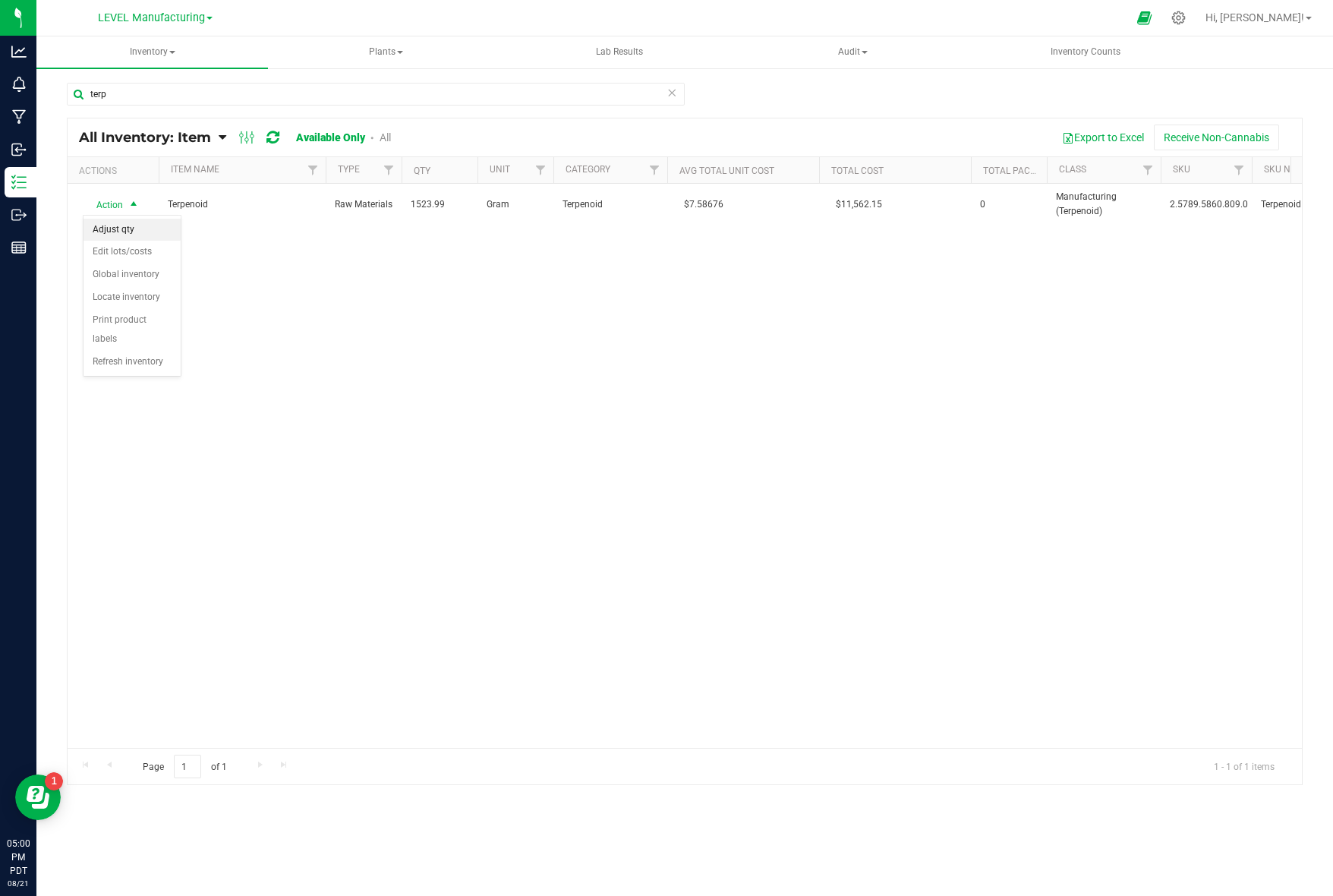
click at [119, 224] on li "Adjust qty" at bounding box center [132, 230] width 97 height 23
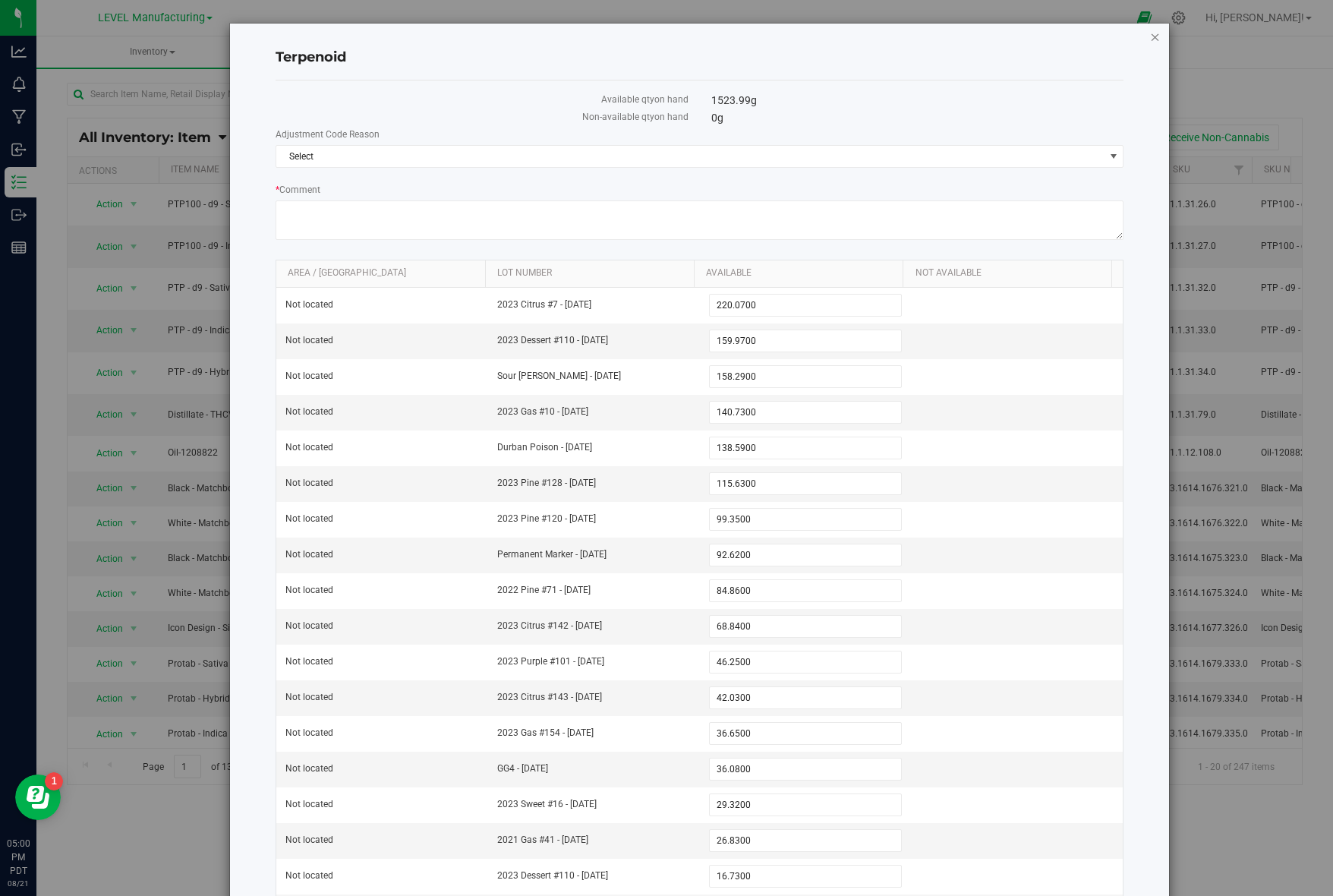
click at [1150, 37] on icon "button" at bounding box center [1156, 36] width 11 height 19
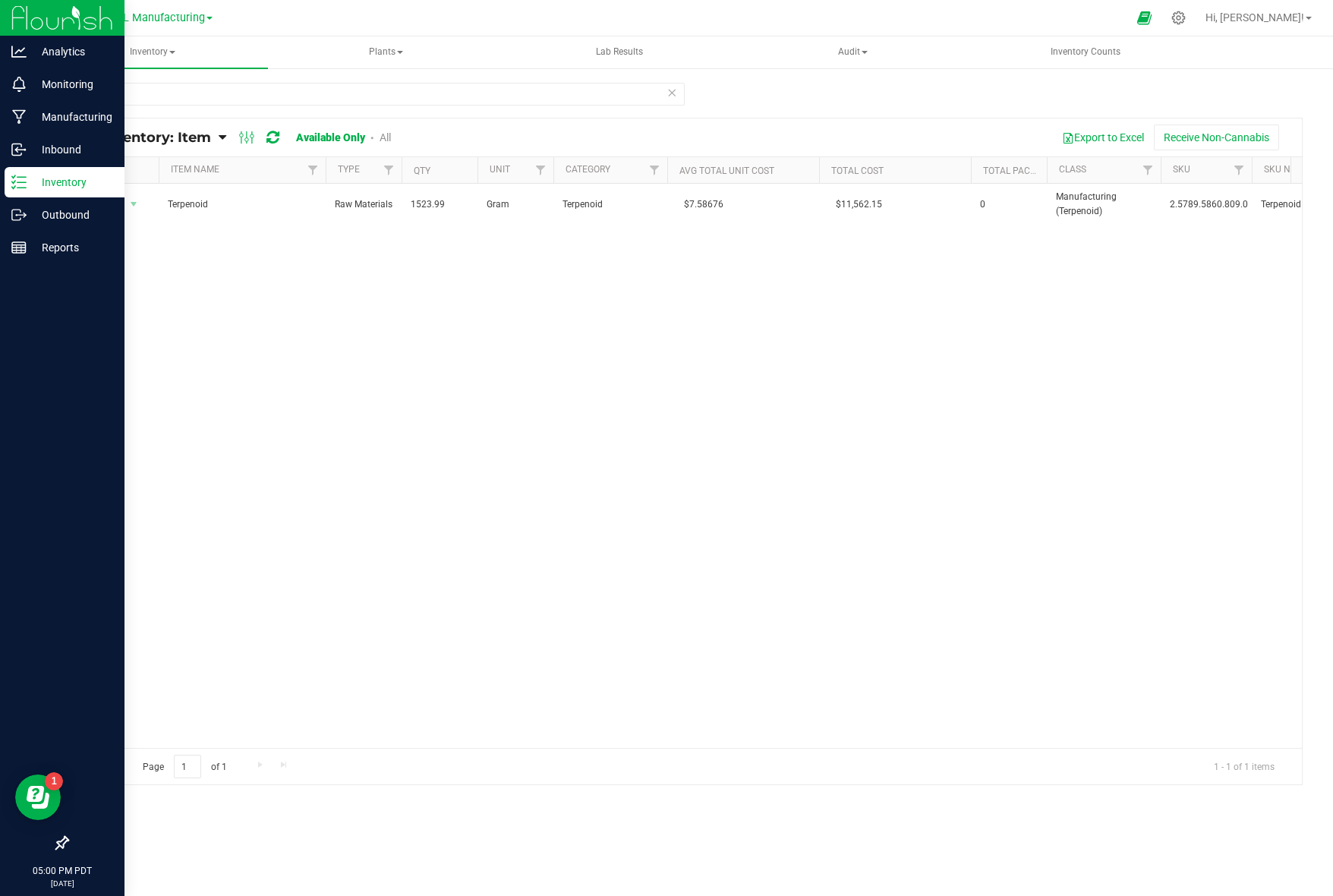
click at [27, 190] on p "Inventory" at bounding box center [72, 182] width 91 height 19
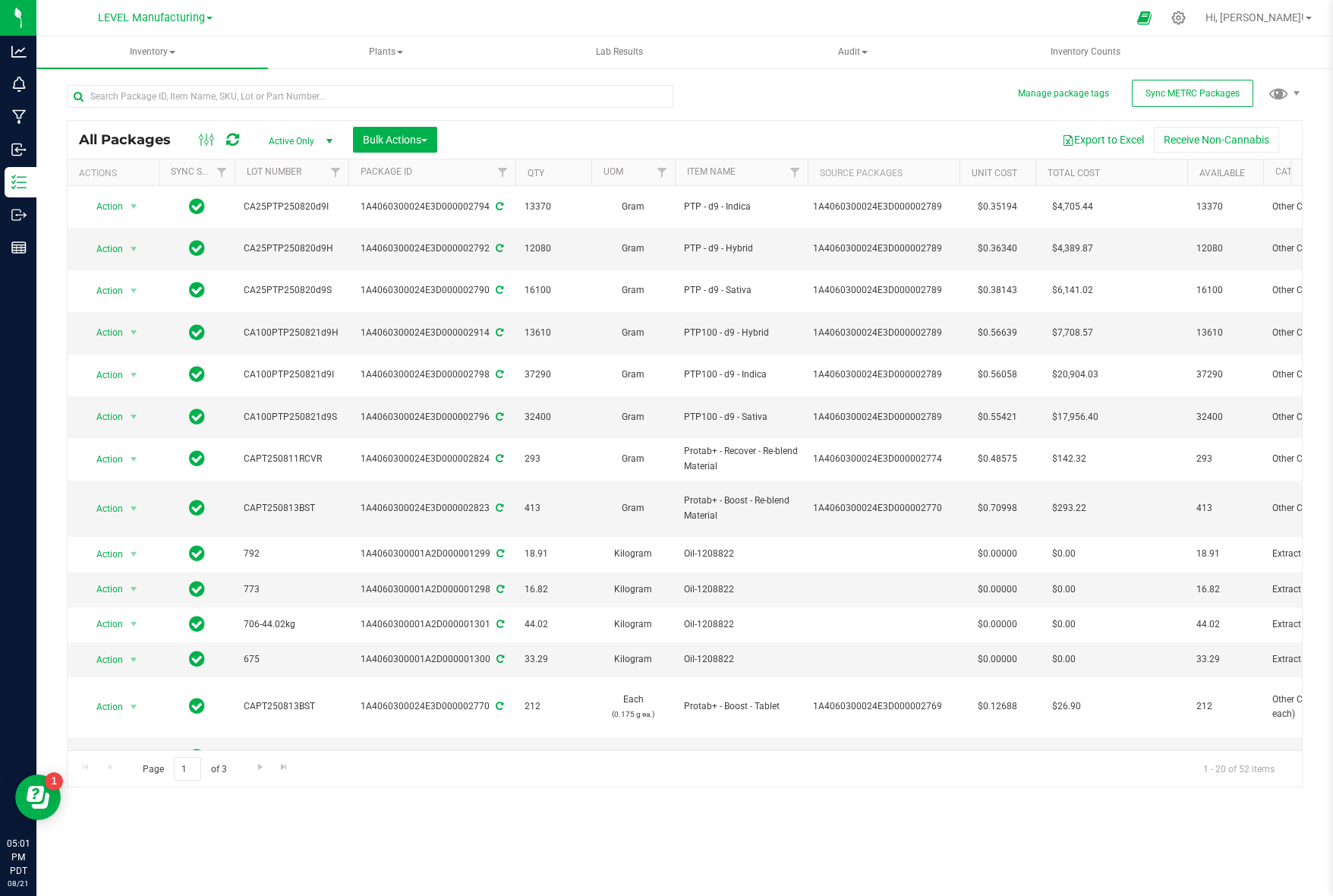
click at [209, 17] on span at bounding box center [209, 18] width 6 height 3
click at [198, 49] on link "LEVEL - Extension" at bounding box center [154, 53] width 222 height 20
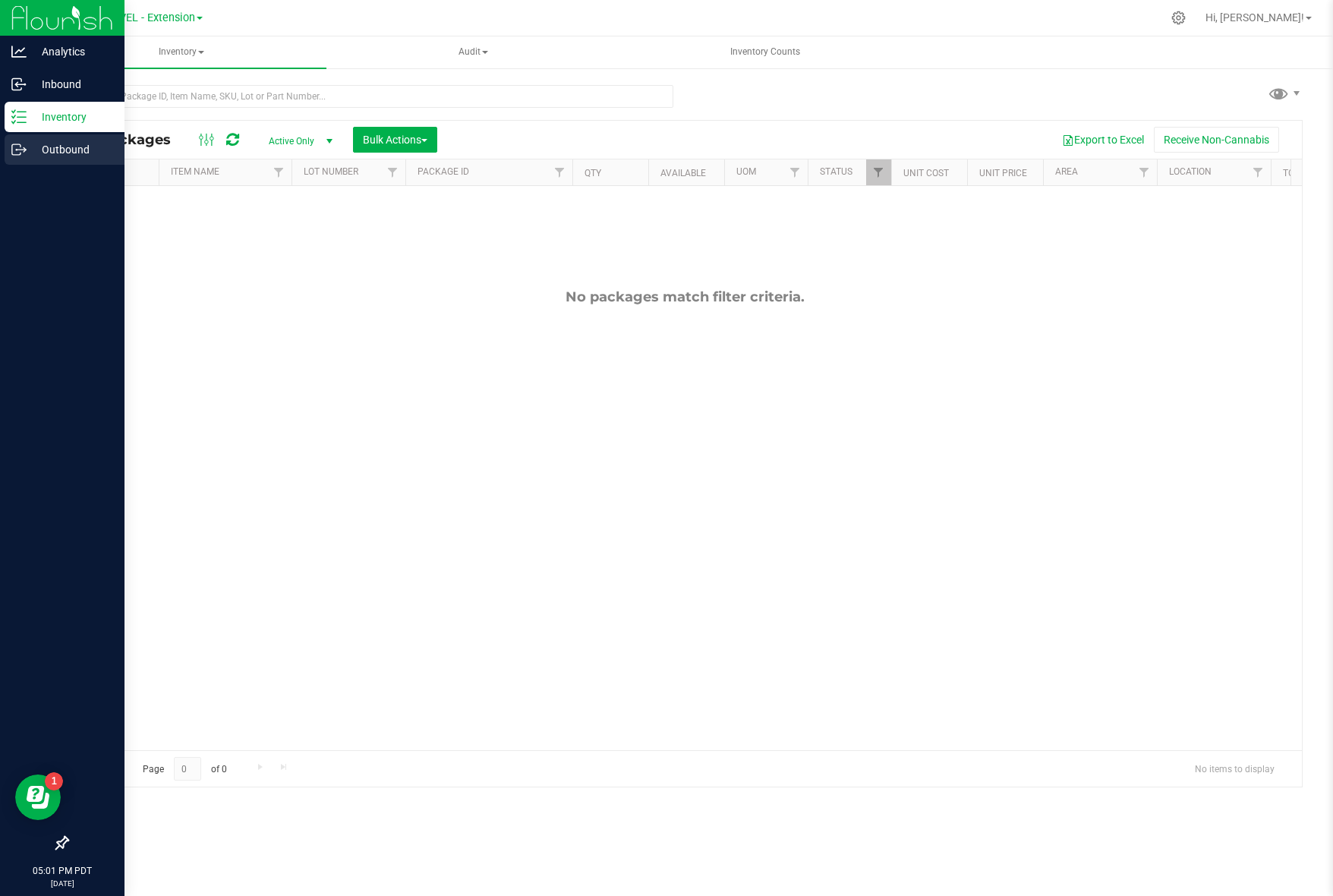
click at [28, 155] on p "Outbound" at bounding box center [72, 149] width 91 height 19
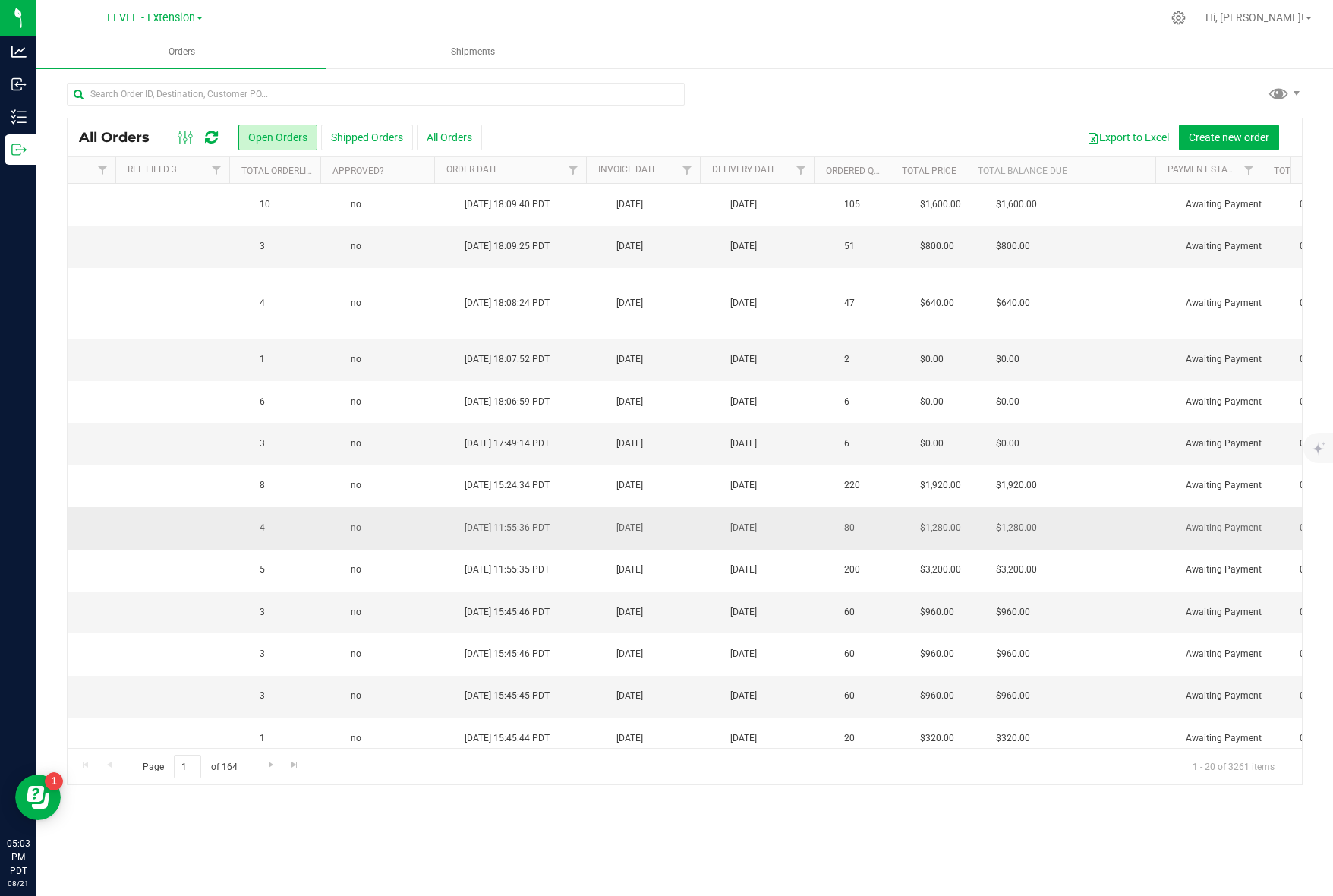
scroll to position [0, 1336]
click at [676, 169] on link "Invoice Date" at bounding box center [649, 169] width 59 height 11
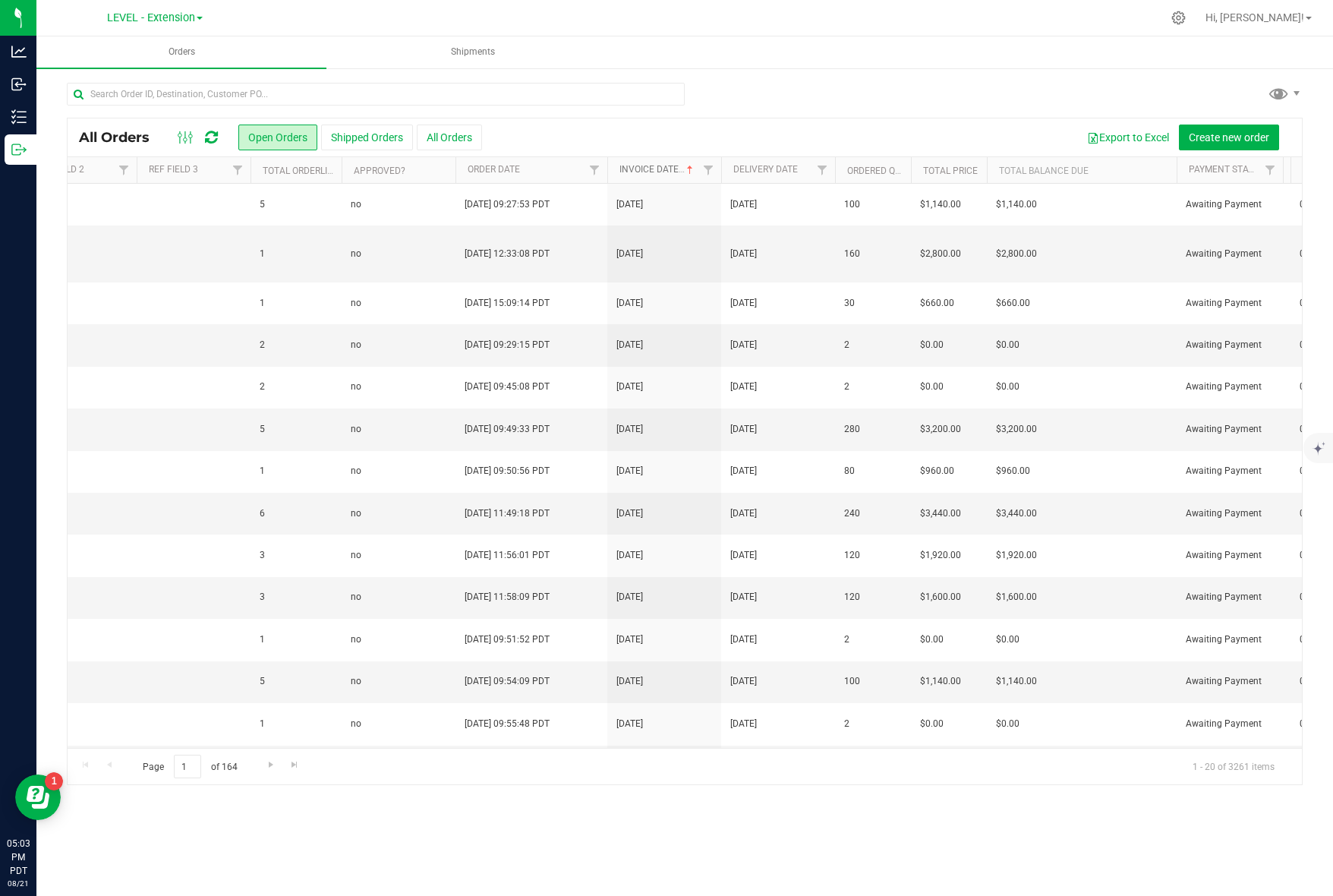
click at [681, 169] on link "Invoice Date" at bounding box center [658, 169] width 77 height 11
